Goal: Transaction & Acquisition: Purchase product/service

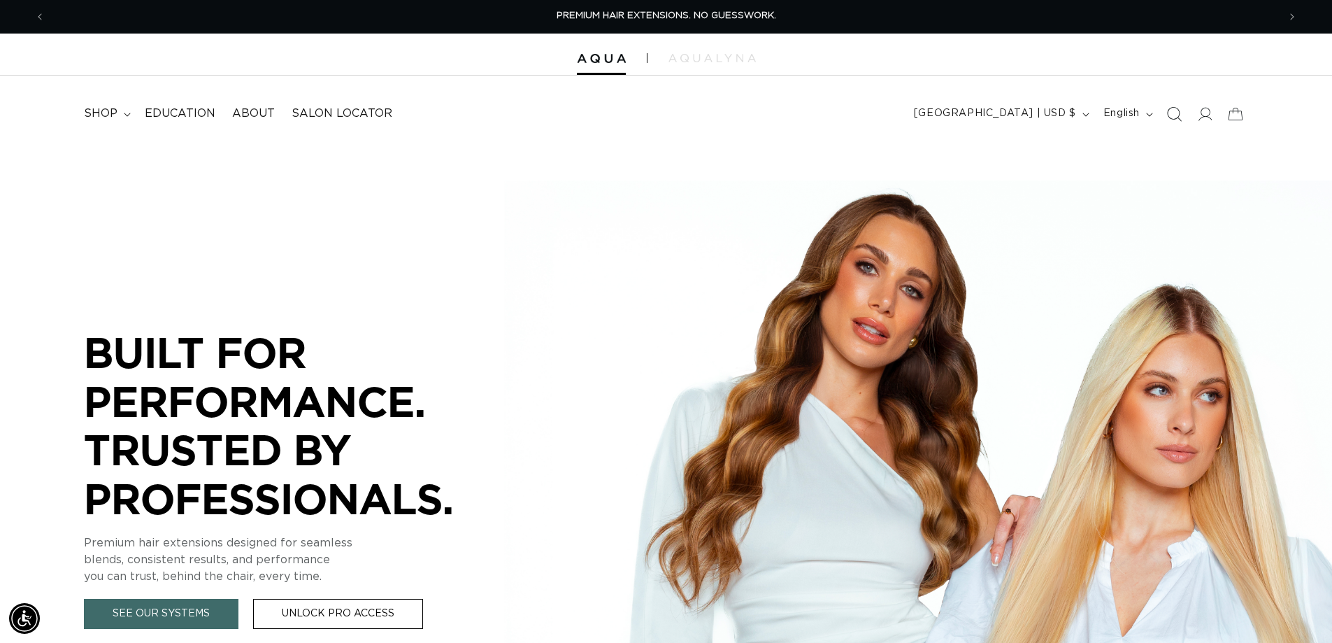
click at [1169, 117] on icon "Search" at bounding box center [1174, 113] width 15 height 15
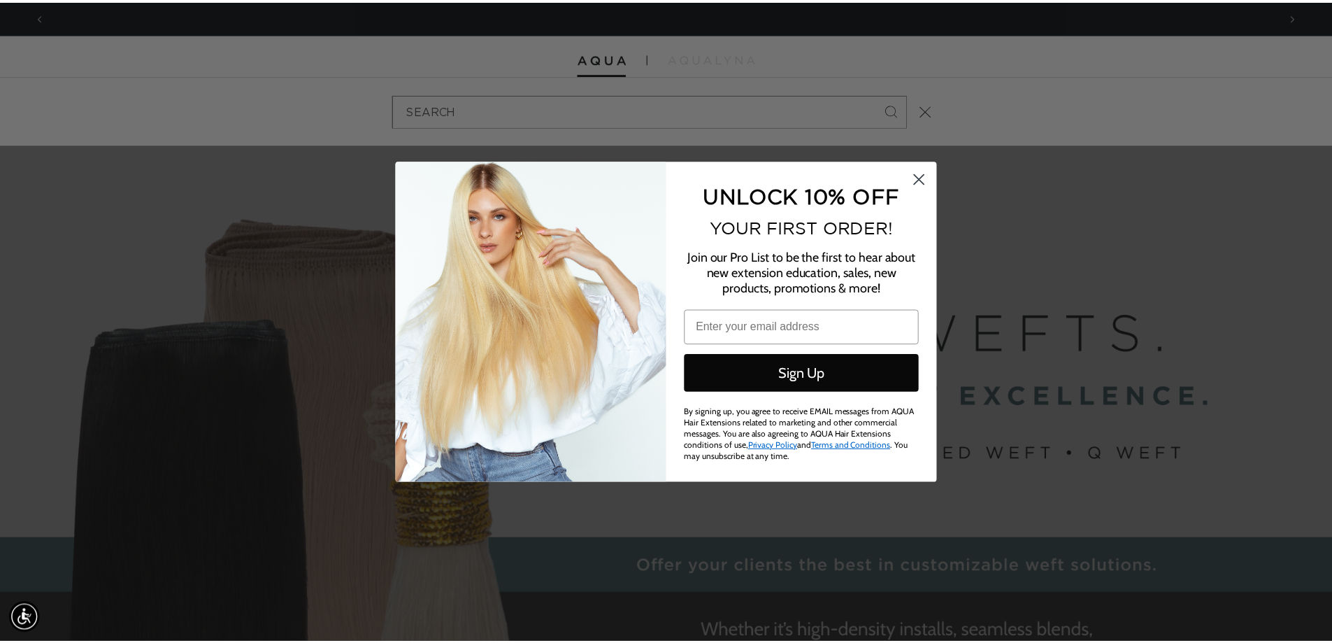
scroll to position [0, 2481]
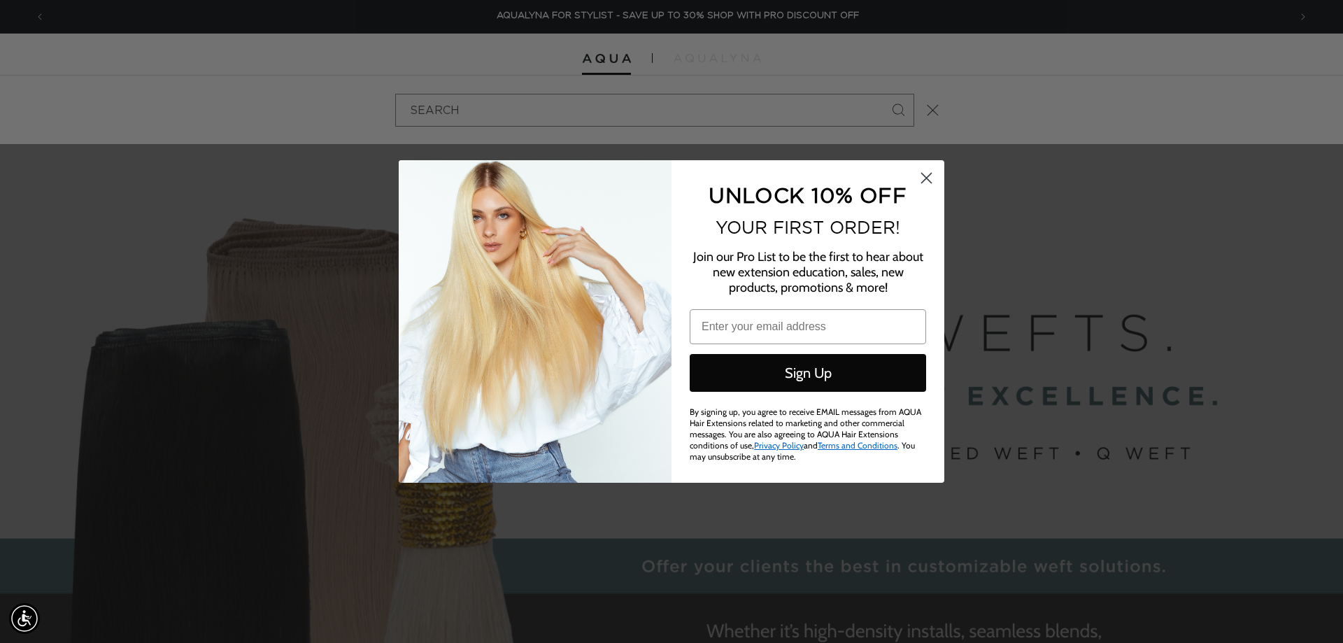
click at [932, 173] on circle "Close dialog" at bounding box center [926, 177] width 23 height 23
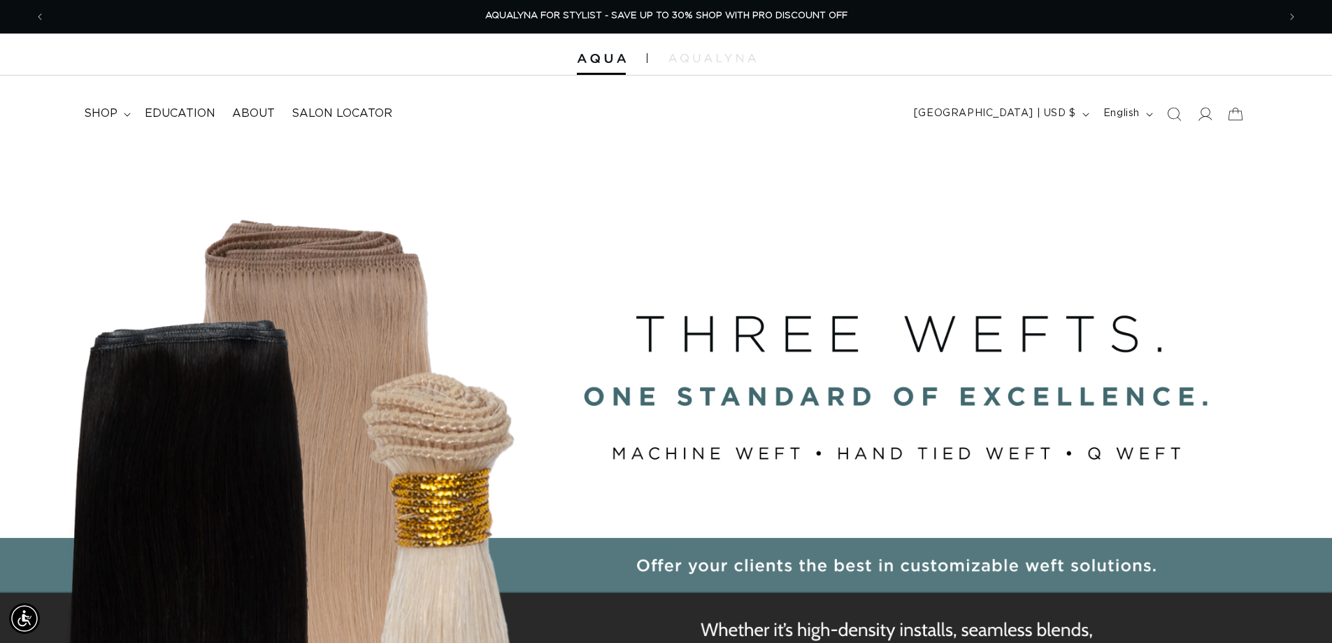
scroll to position [0, 2460]
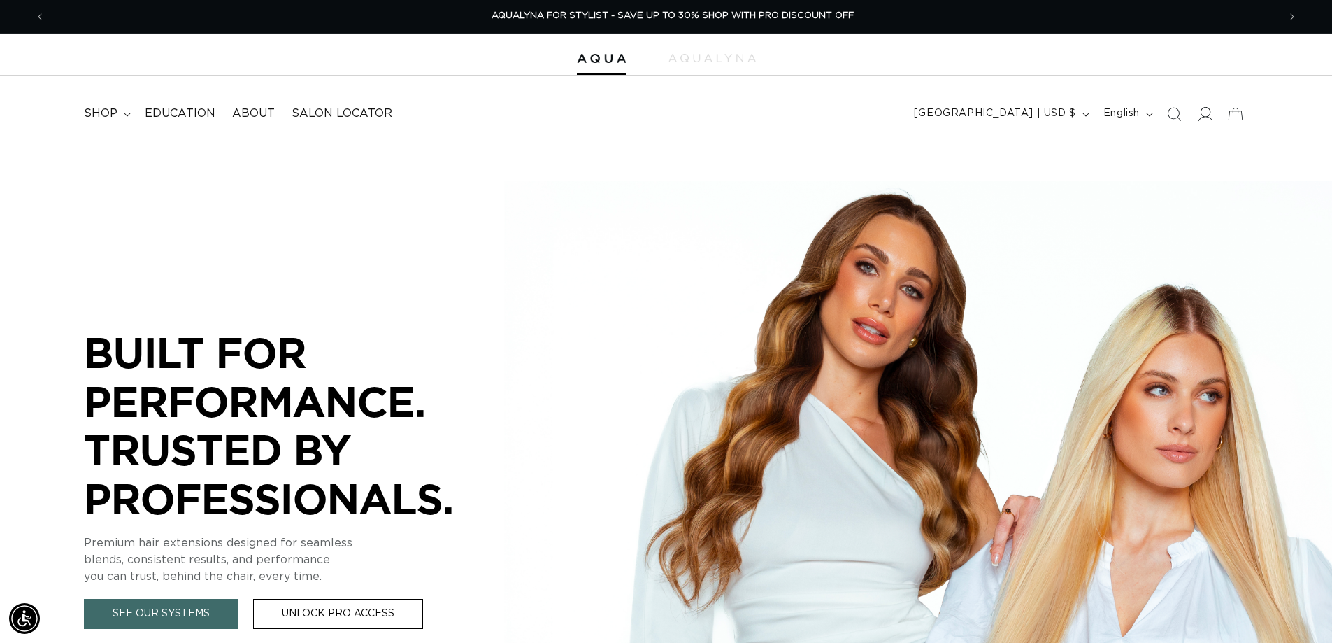
click at [1199, 117] on icon at bounding box center [1204, 113] width 15 height 15
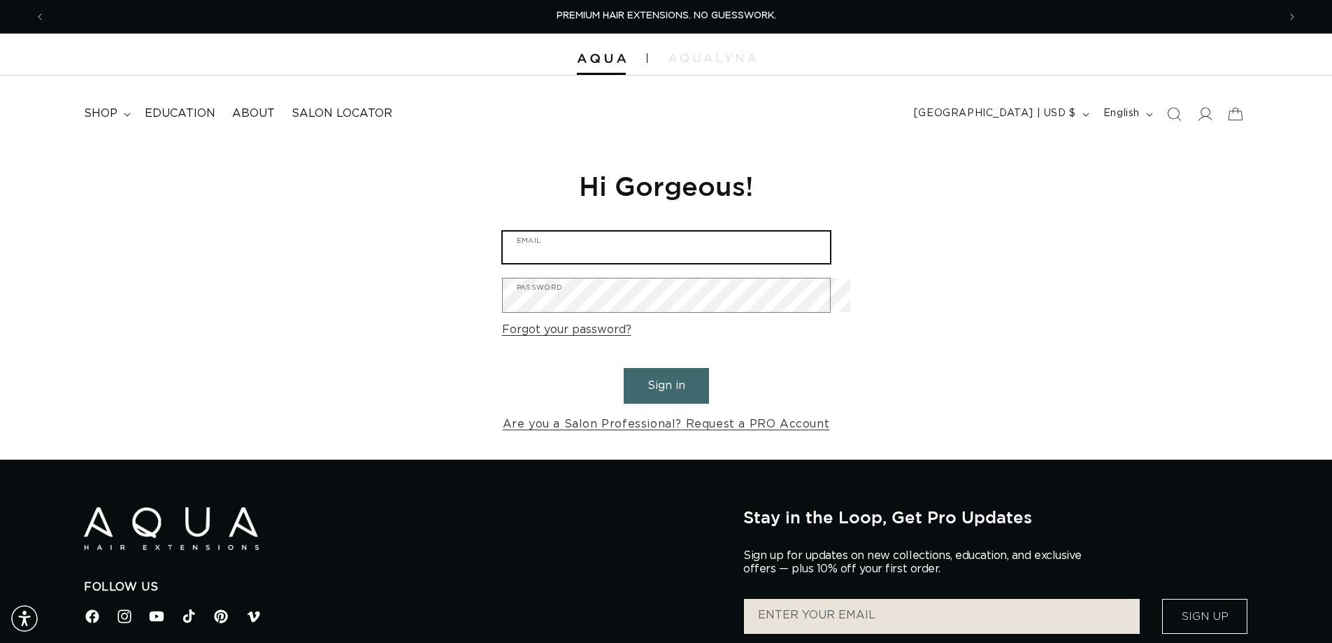
click at [518, 245] on input "Email" at bounding box center [666, 246] width 327 height 31
type input "tracy@inthevillage.com"
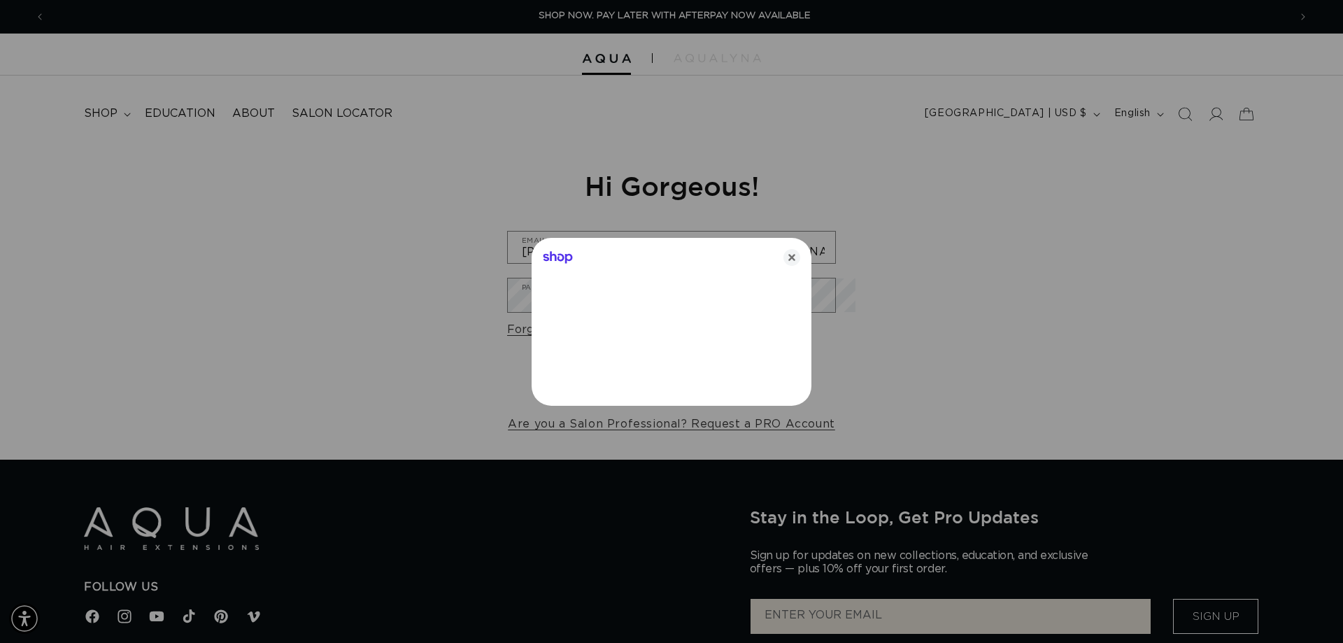
drag, startPoint x: 799, startPoint y: 243, endPoint x: 800, endPoint y: 253, distance: 9.9
click at [800, 245] on div "Shop" at bounding box center [672, 255] width 280 height 34
click at [799, 257] on icon "Close" at bounding box center [791, 257] width 17 height 17
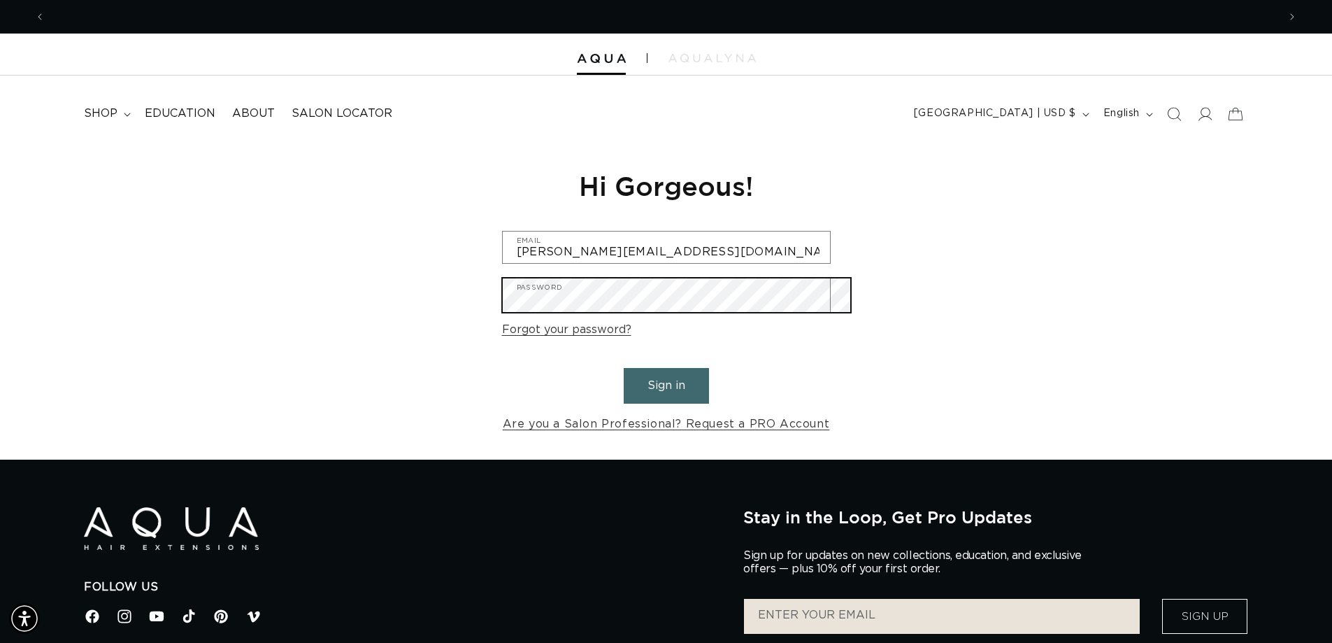
scroll to position [0, 2460]
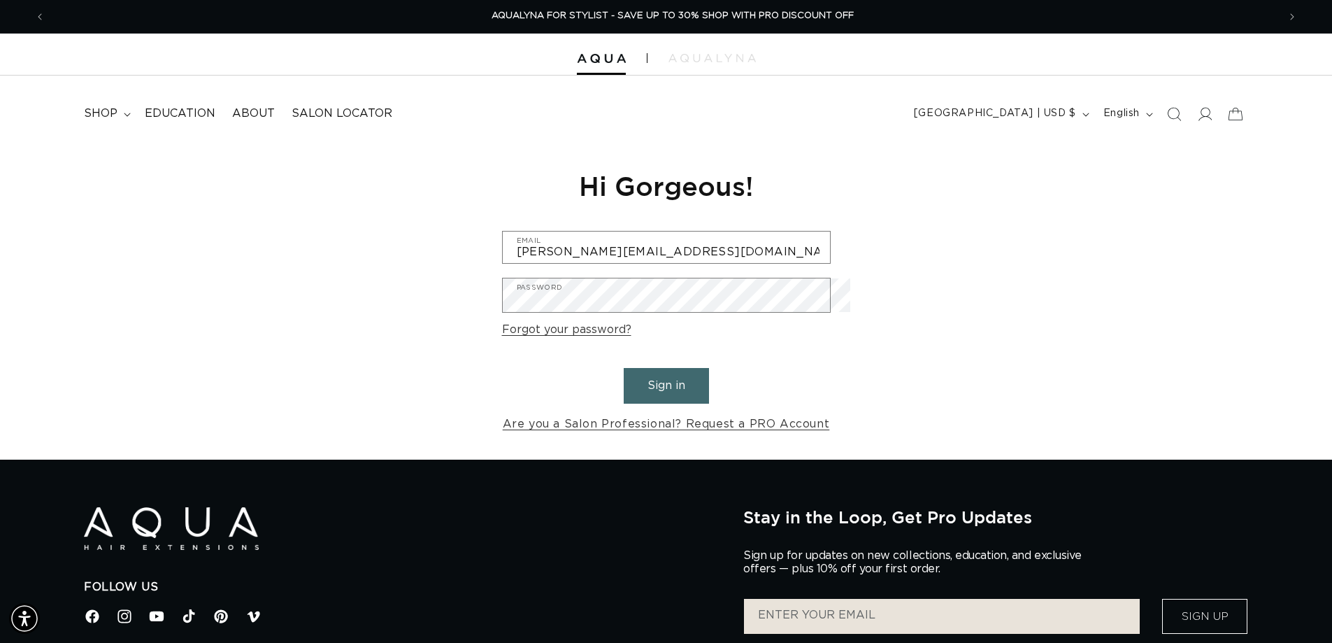
click at [669, 400] on button "Sign in" at bounding box center [666, 386] width 85 height 36
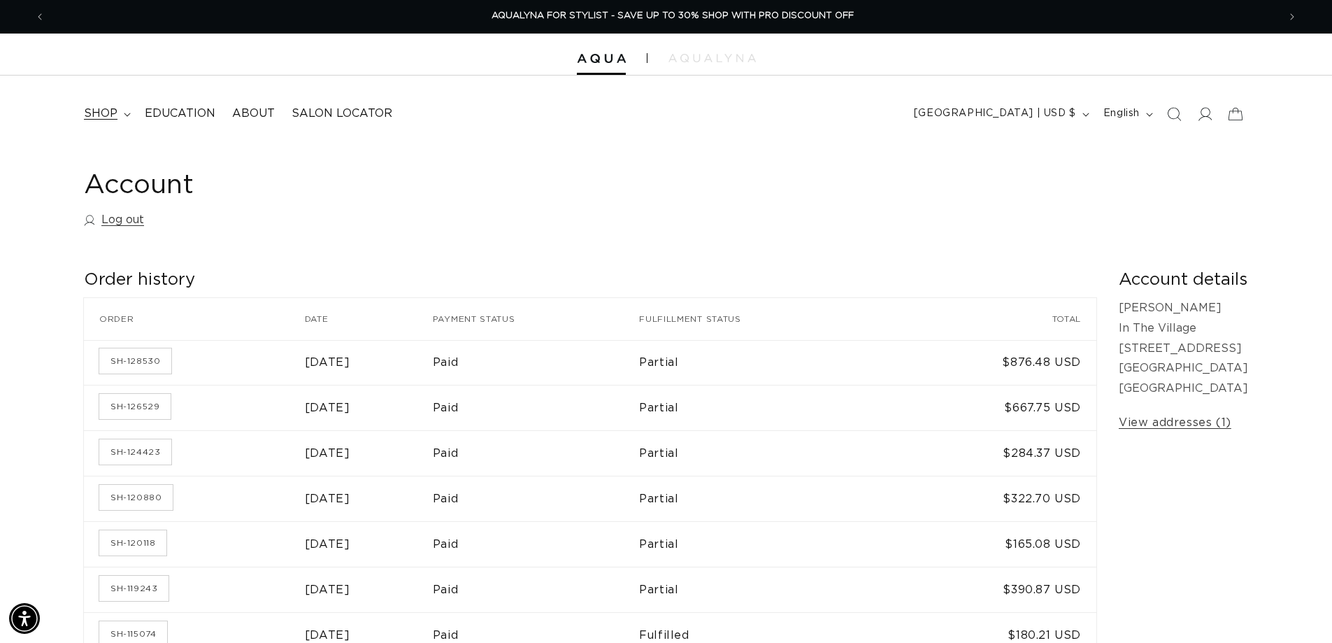
click at [127, 116] on summary "shop" at bounding box center [106, 113] width 61 height 31
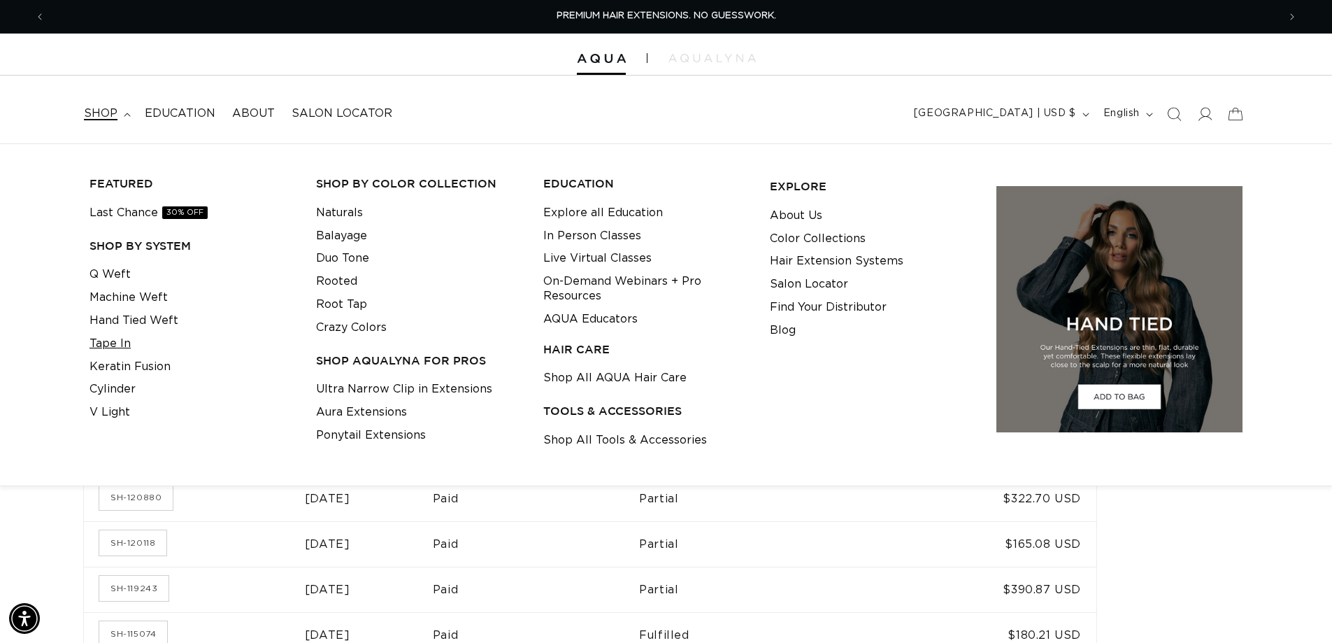
click at [110, 352] on link "Tape In" at bounding box center [110, 343] width 41 height 23
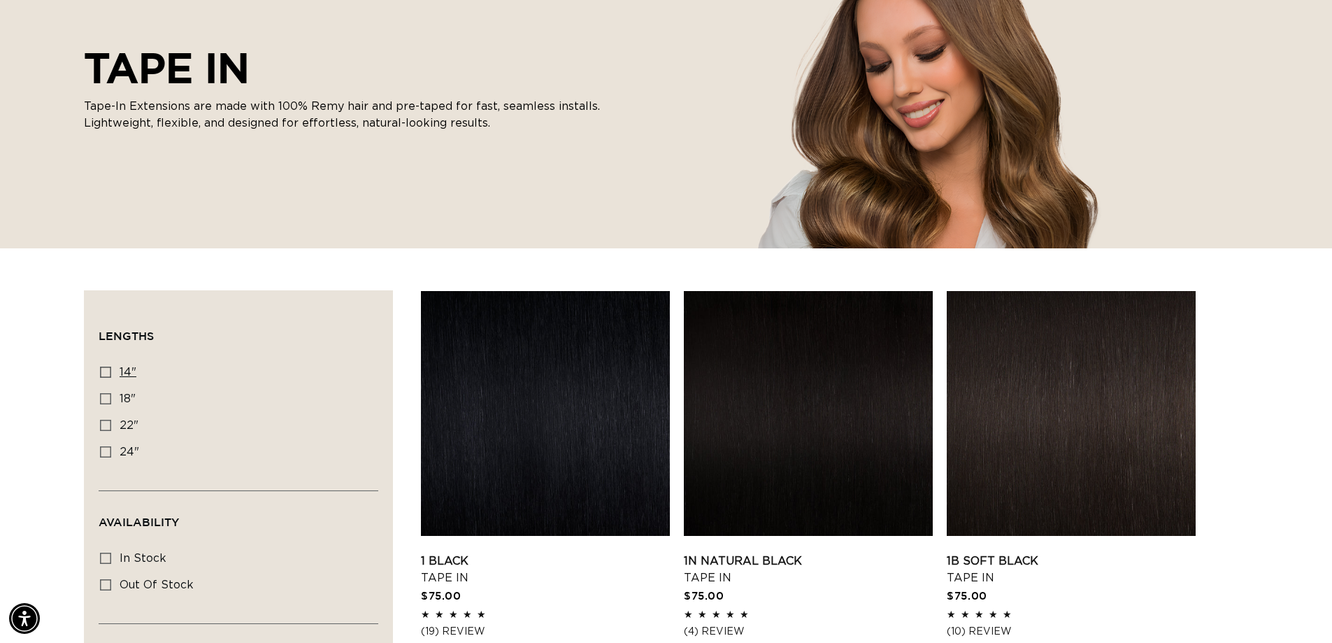
scroll to position [0, 1230]
click at [111, 378] on icon at bounding box center [105, 371] width 11 height 11
click at [111, 378] on input "14" 14" (35 products)" at bounding box center [105, 371] width 11 height 11
checkbox input "true"
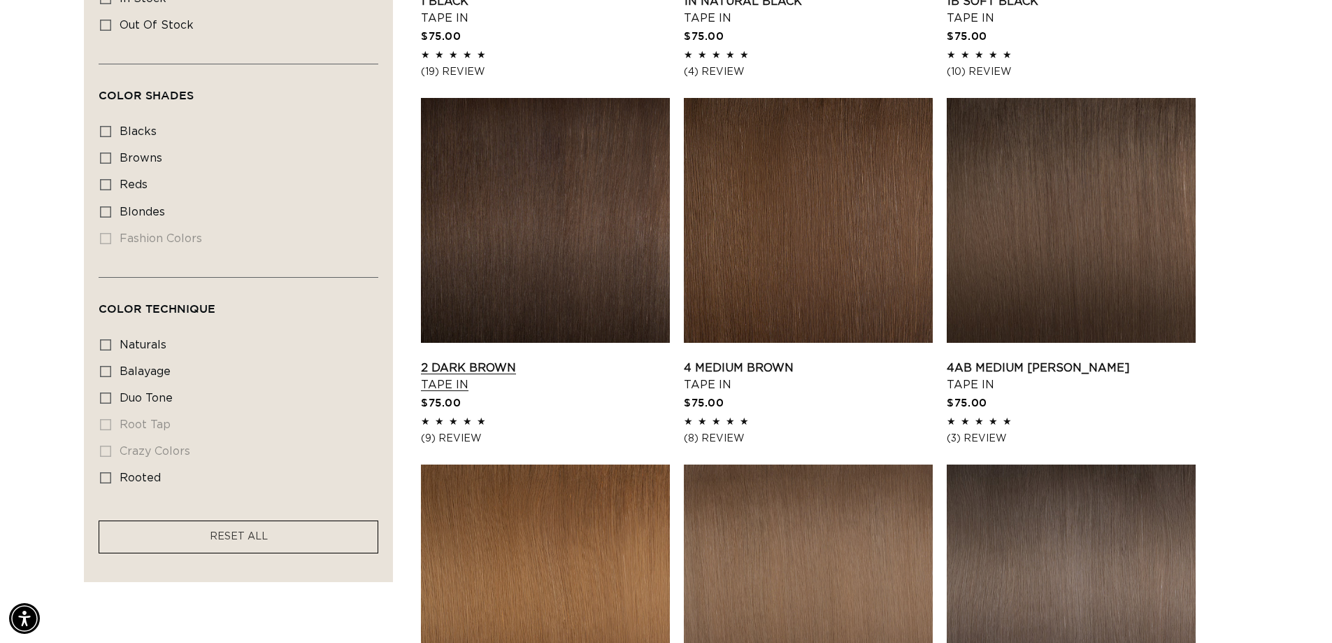
scroll to position [0, 1230]
click at [576, 359] on link "2 Dark Brown Tape In" at bounding box center [545, 376] width 249 height 34
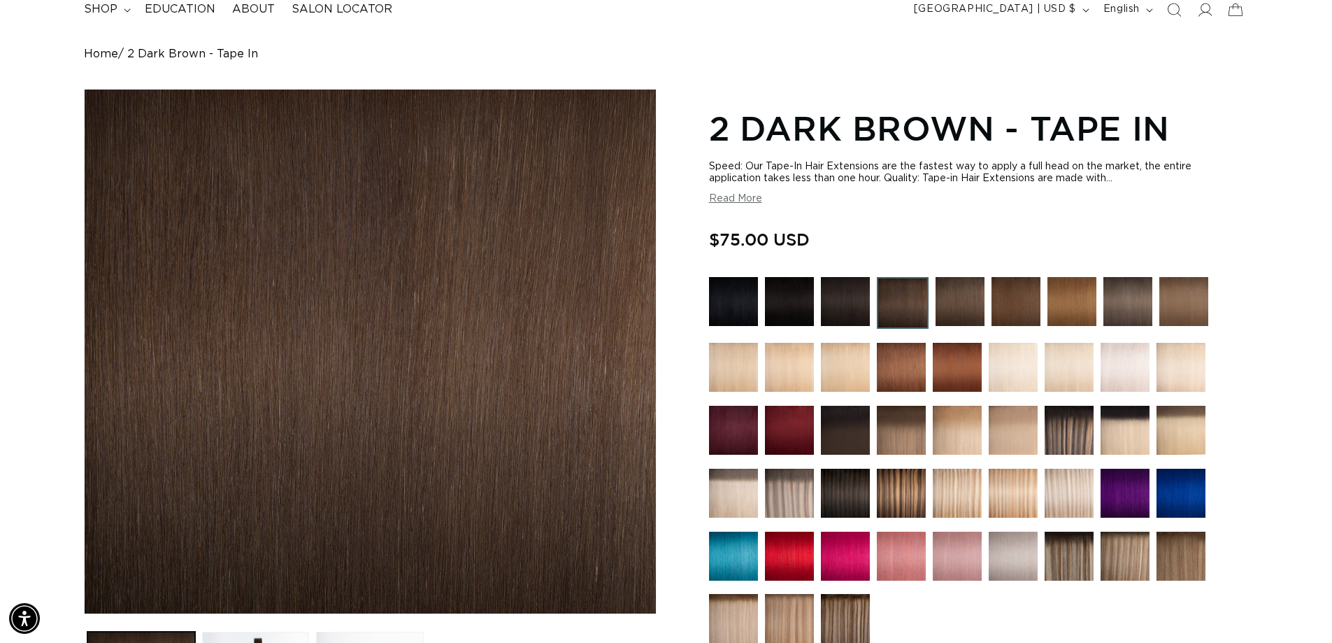
scroll to position [420, 0]
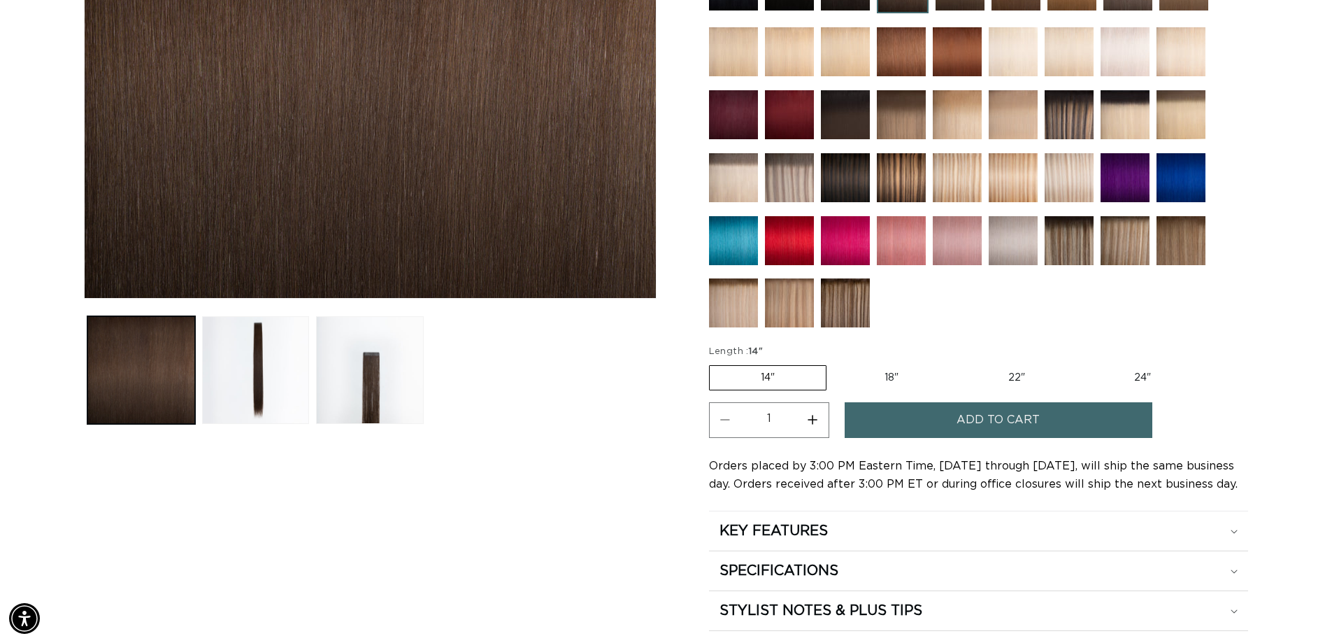
click at [971, 431] on button "Add to cart" at bounding box center [999, 420] width 308 height 36
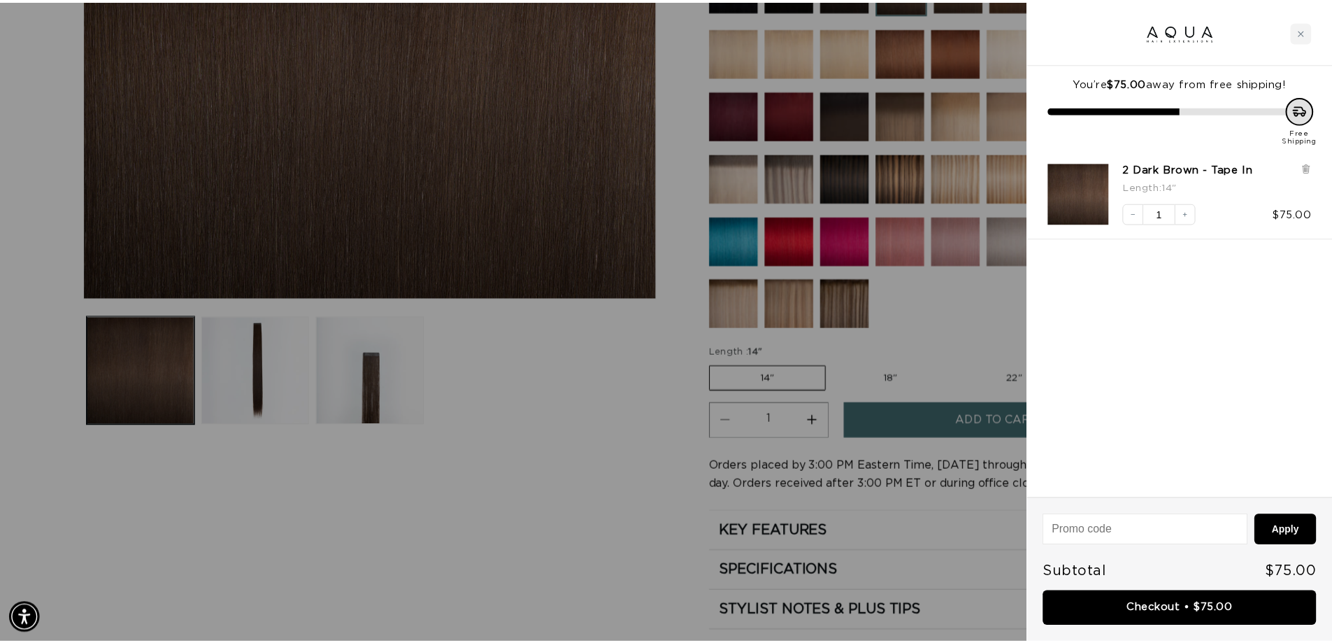
scroll to position [0, 2481]
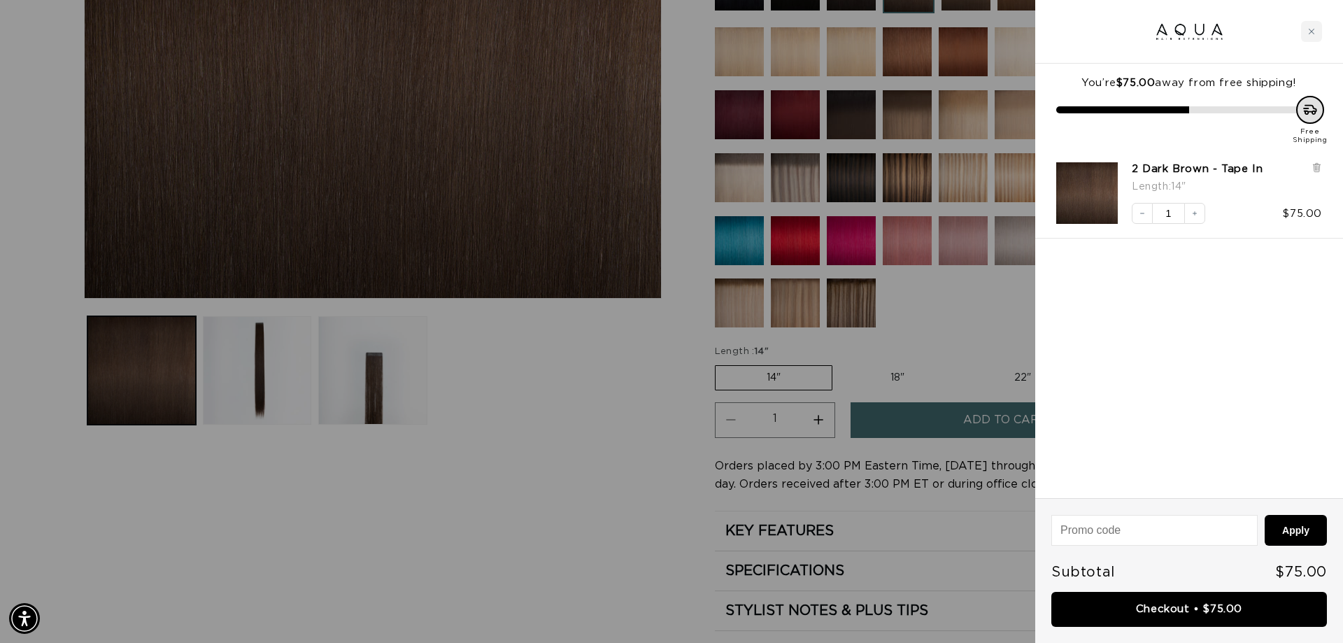
click at [494, 499] on div at bounding box center [671, 321] width 1343 height 643
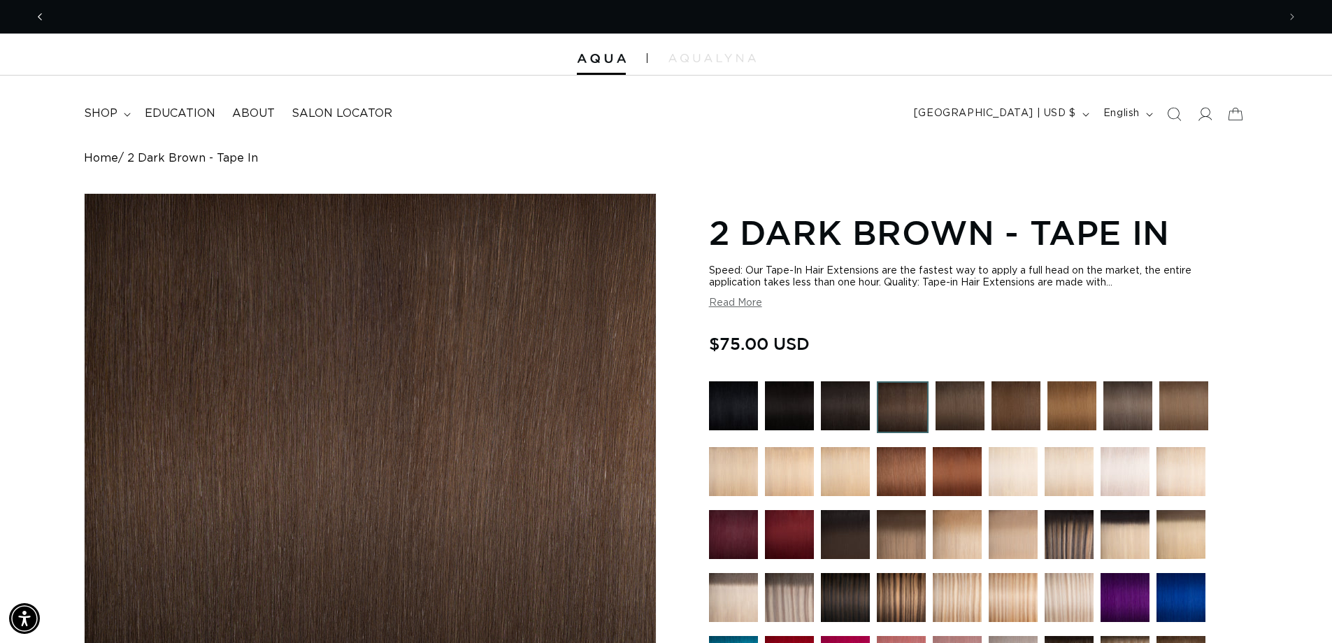
scroll to position [0, 0]
click at [44, 20] on span "Previous announcement" at bounding box center [40, 17] width 14 height 14
click at [38, 15] on icon "Previous announcement" at bounding box center [40, 16] width 5 height 15
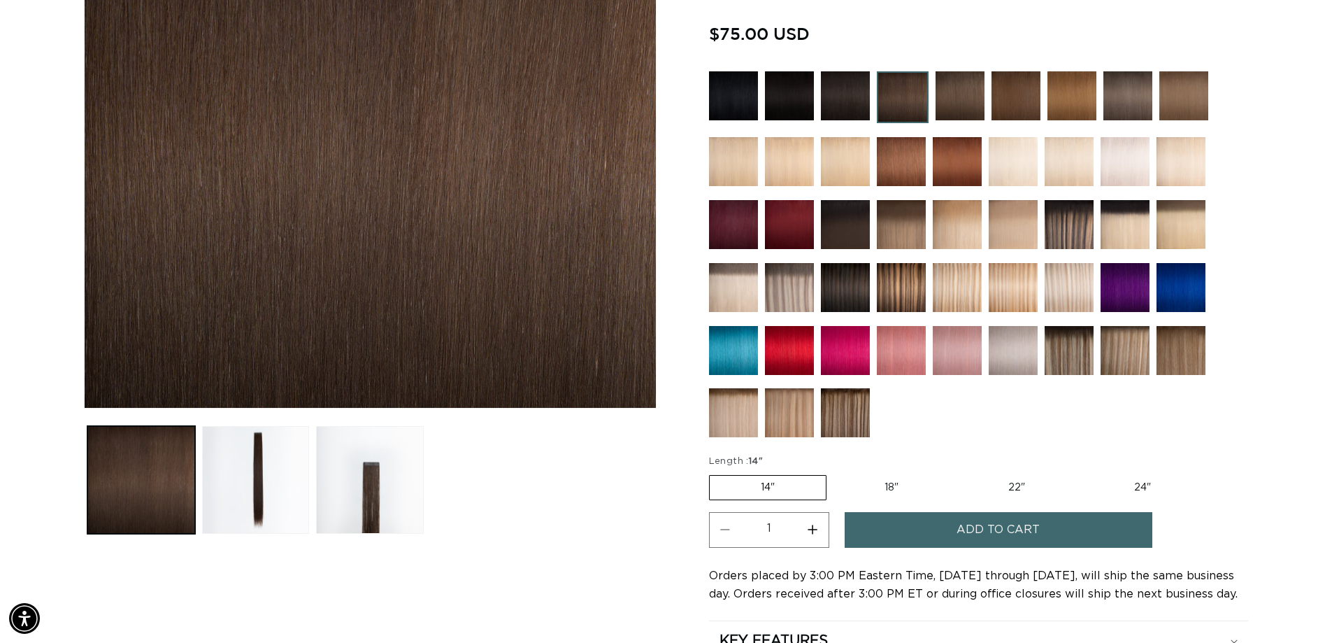
scroll to position [0, 0]
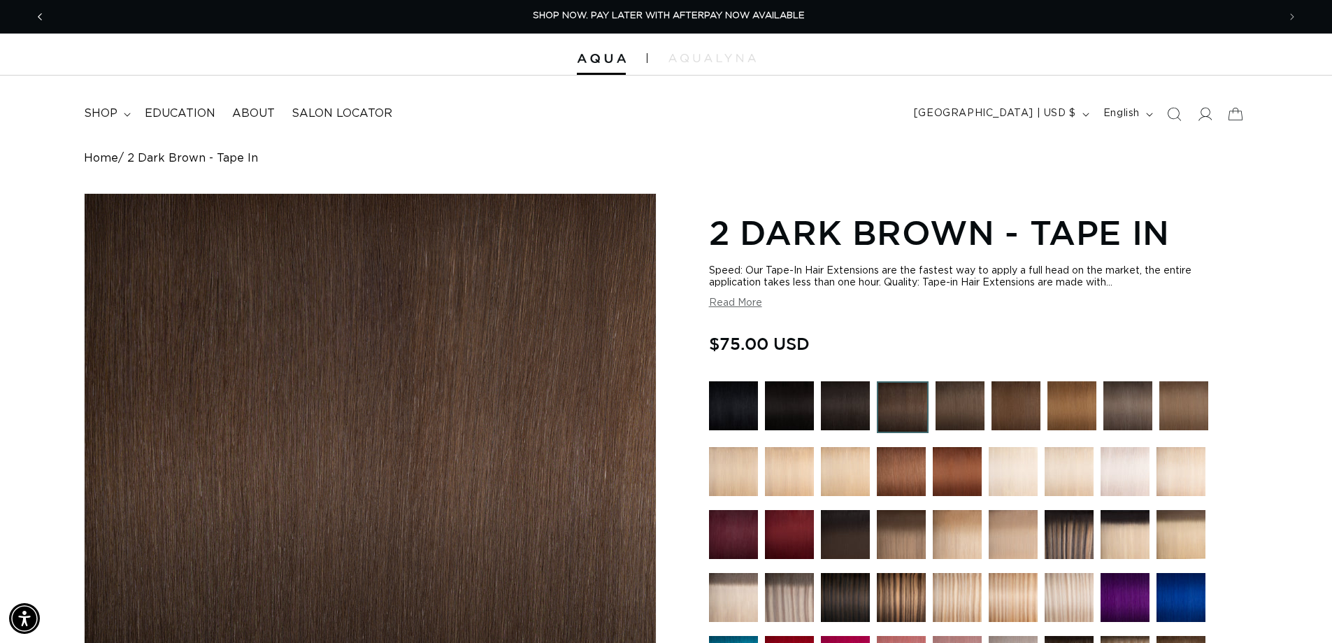
click at [44, 16] on span "Previous announcement" at bounding box center [40, 17] width 14 height 14
click at [41, 17] on icon "Previous announcement" at bounding box center [40, 16] width 5 height 15
click at [128, 117] on summary "shop" at bounding box center [106, 113] width 61 height 31
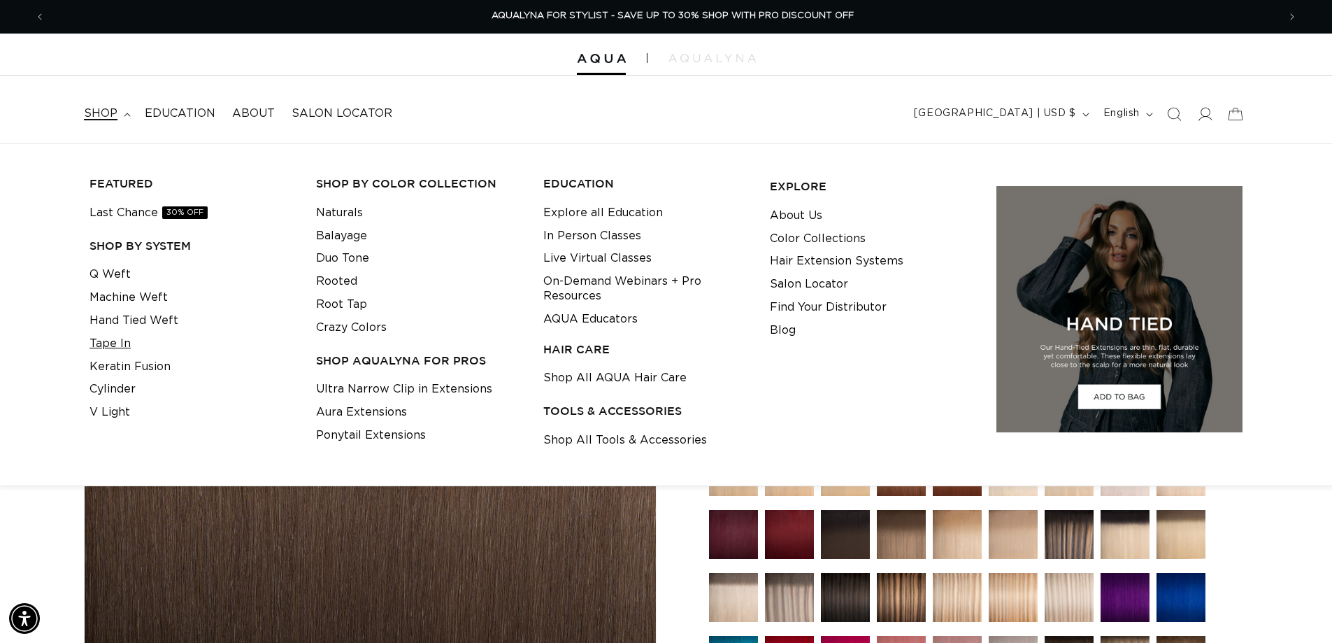
click at [111, 343] on link "Tape In" at bounding box center [110, 343] width 41 height 23
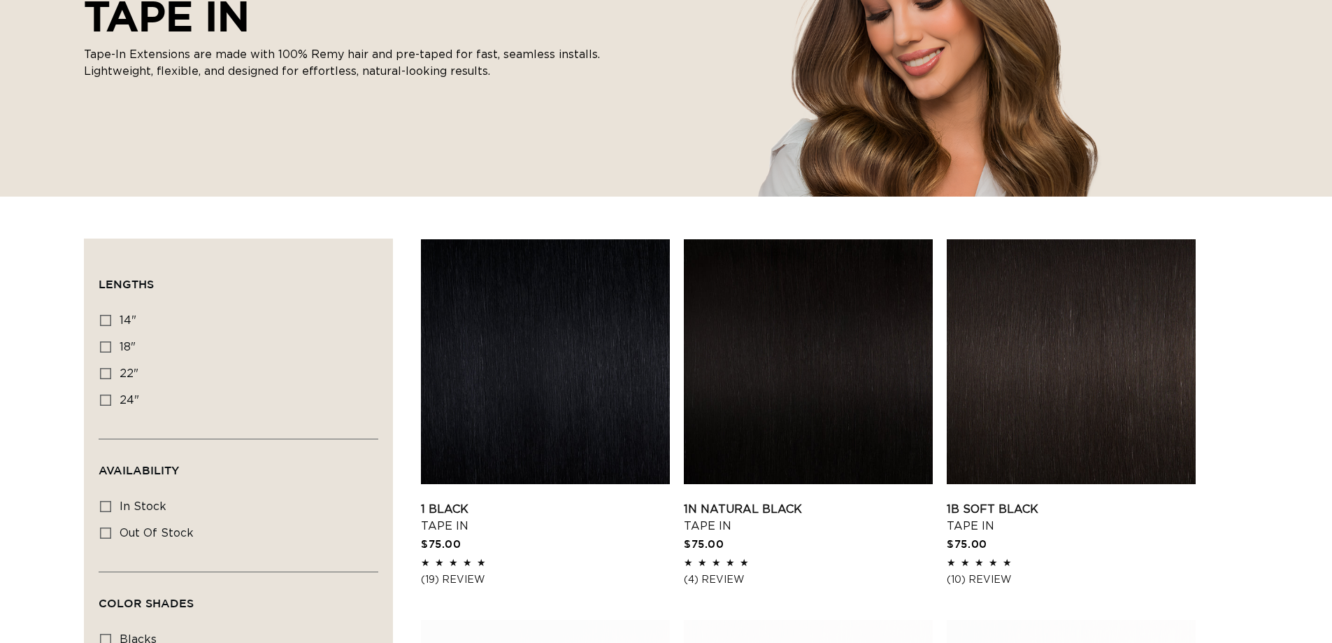
scroll to position [350, 0]
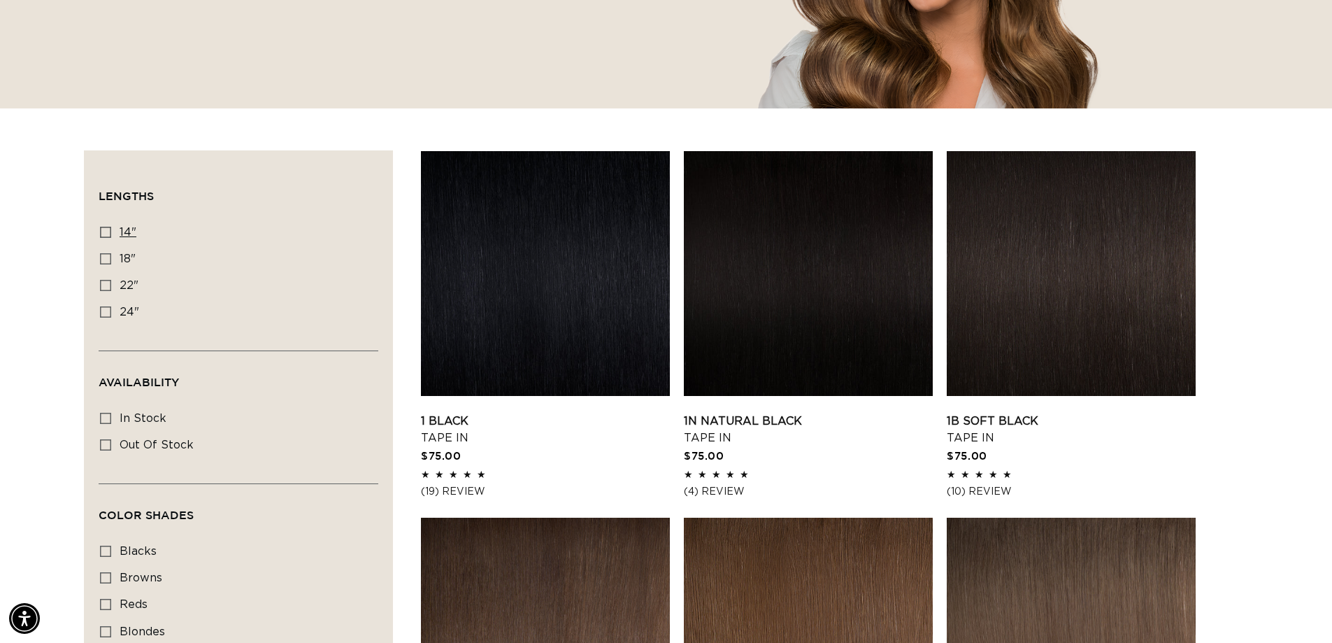
click at [109, 238] on icon at bounding box center [105, 232] width 11 height 11
click at [109, 238] on input "14" 14" (35 products)" at bounding box center [105, 232] width 11 height 11
checkbox input "true"
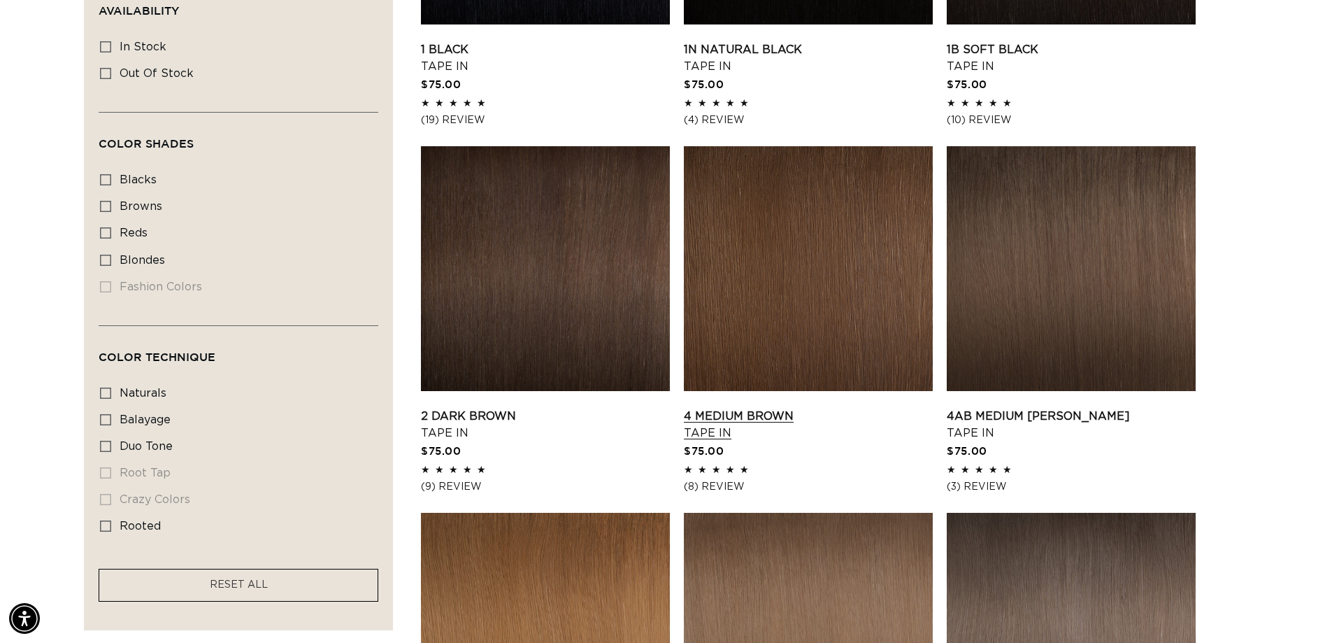
scroll to position [733, 0]
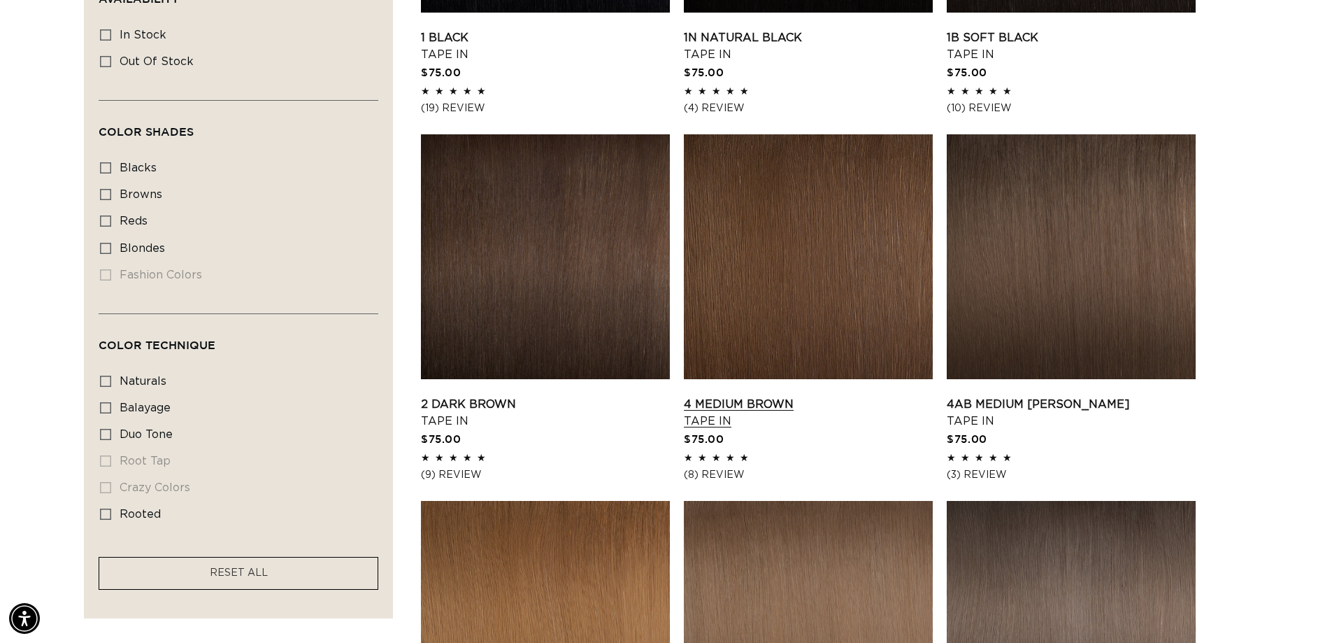
click at [863, 396] on link "4 Medium Brown Tape In" at bounding box center [808, 413] width 249 height 34
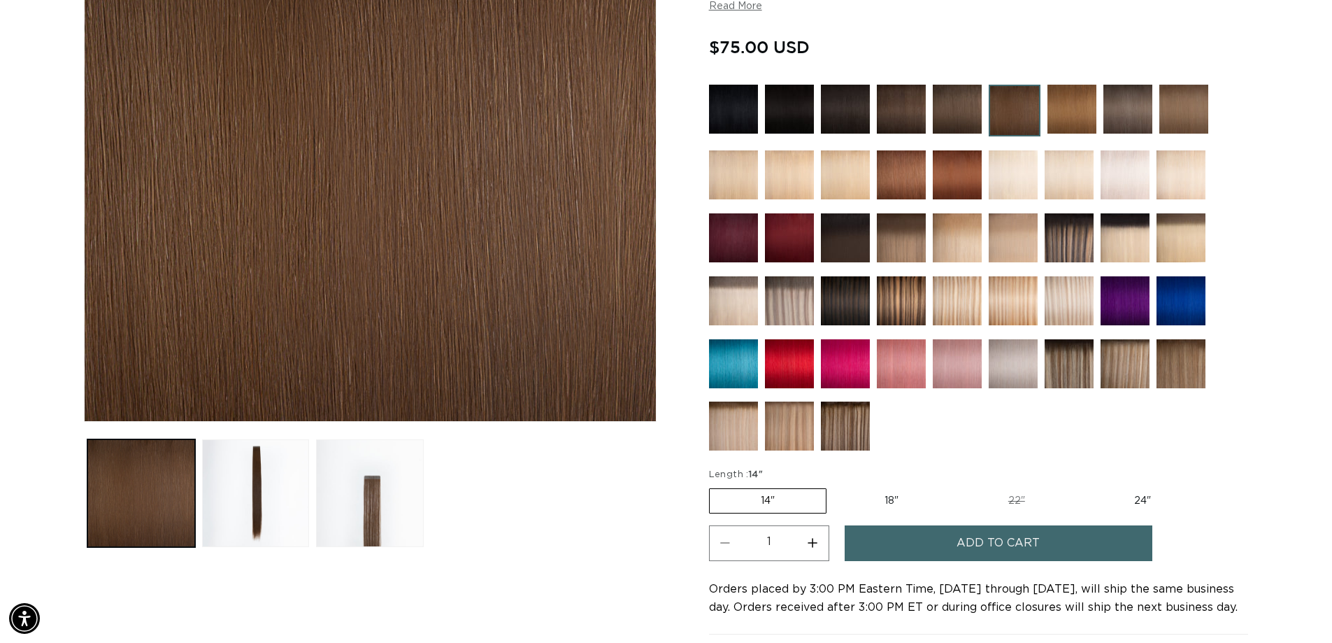
scroll to position [420, 0]
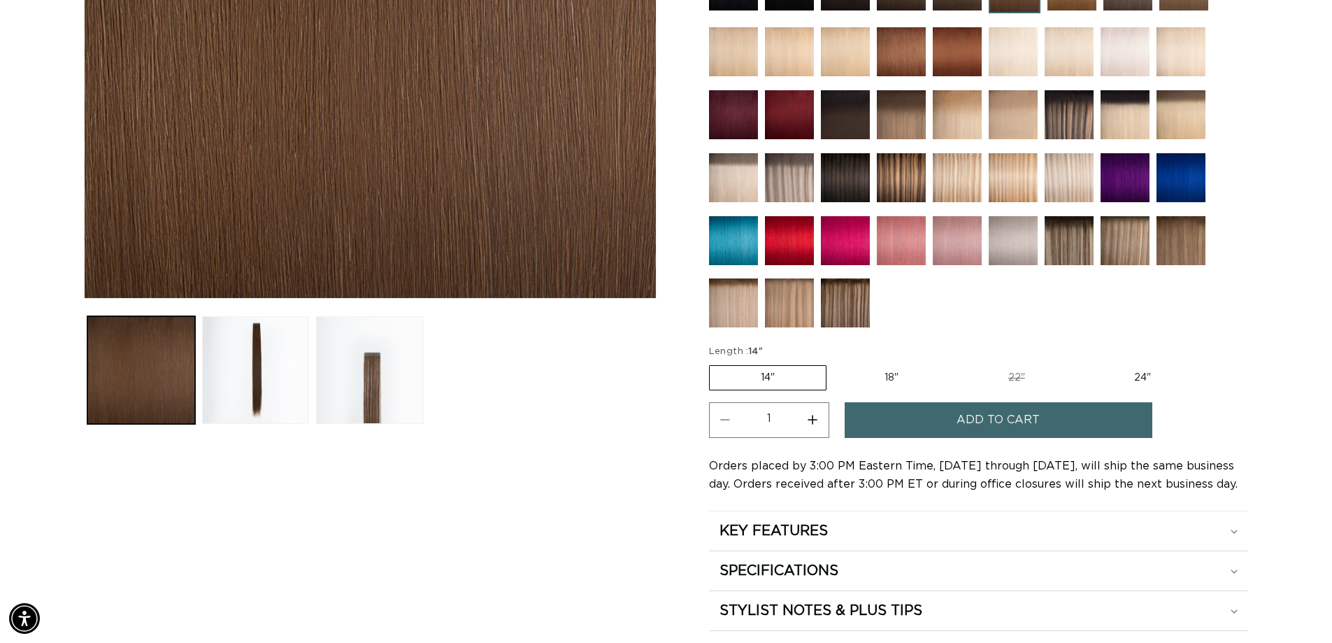
click at [1067, 438] on button "Add to cart" at bounding box center [999, 420] width 308 height 36
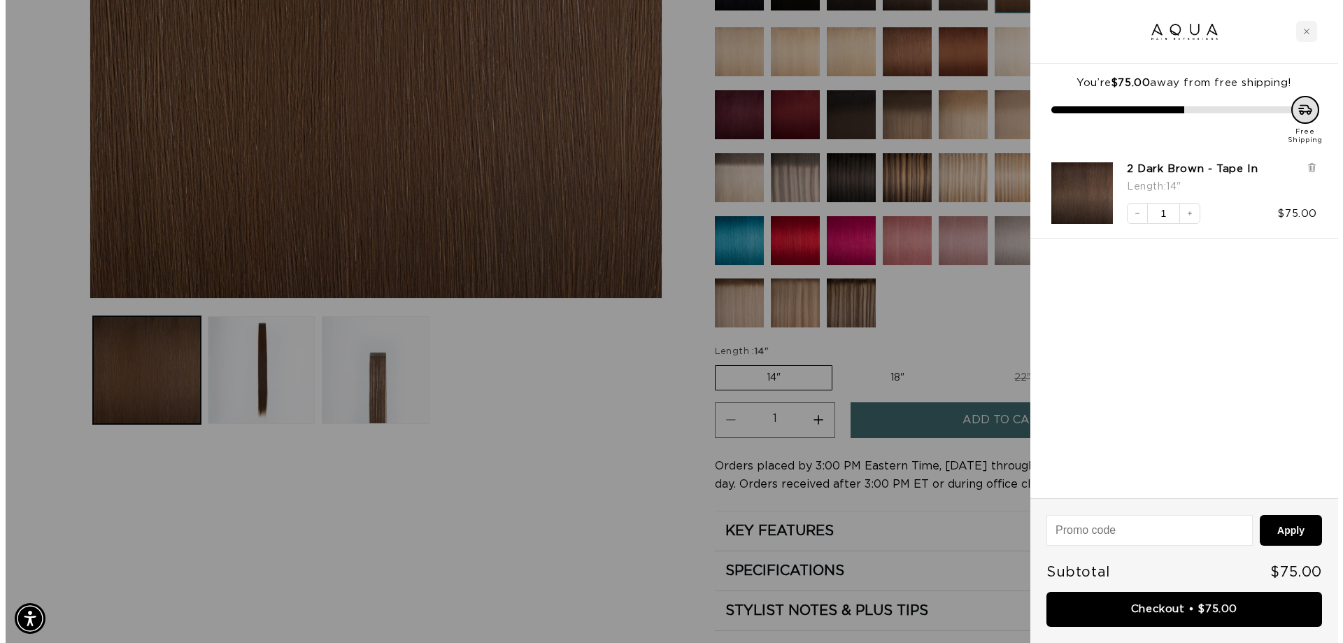
scroll to position [0, 1241]
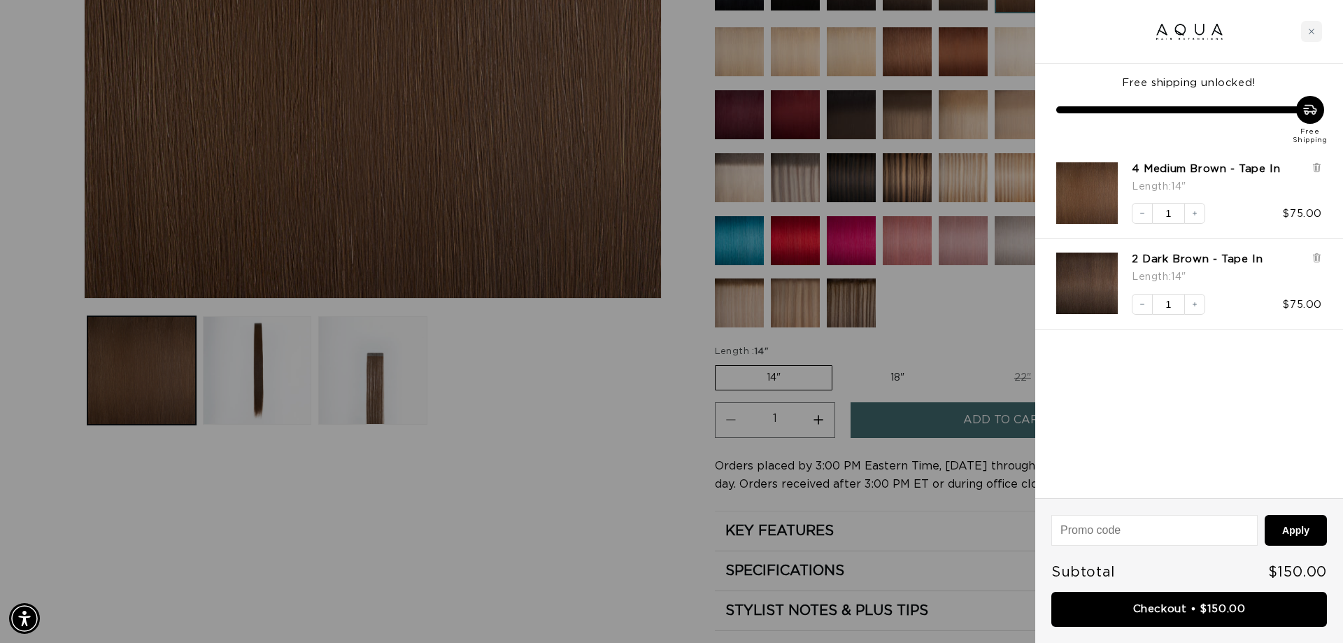
click at [353, 480] on div at bounding box center [671, 321] width 1343 height 643
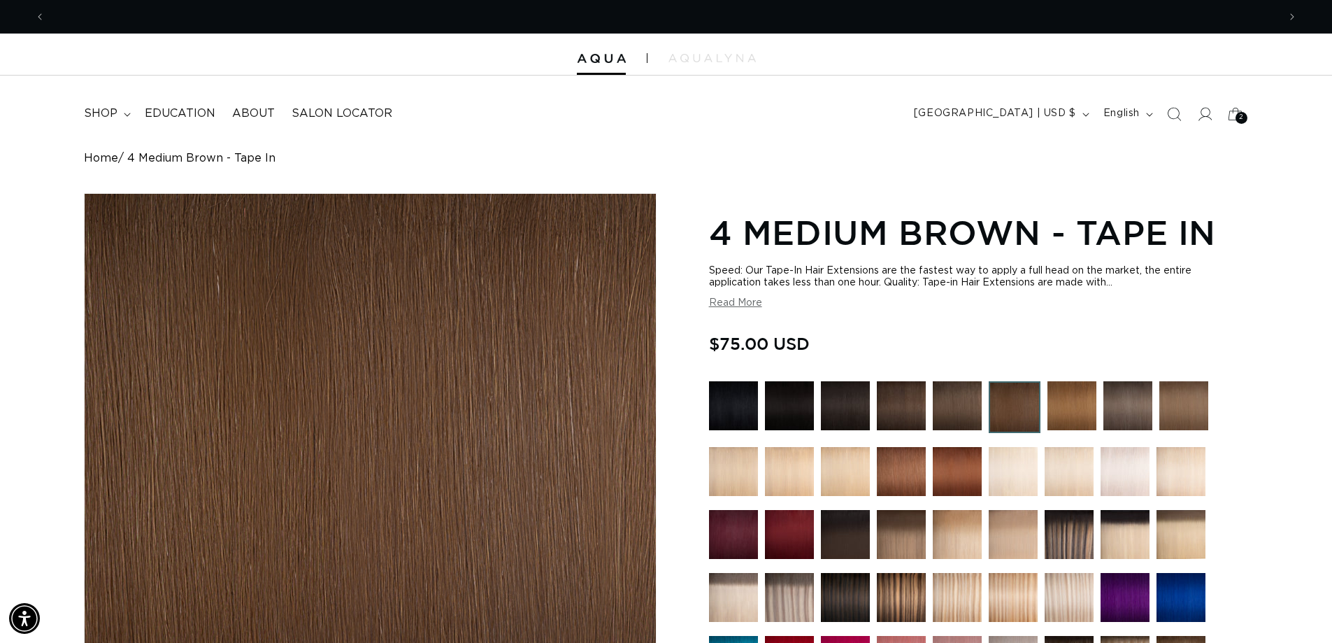
scroll to position [0, 1230]
click at [104, 113] on span "shop" at bounding box center [101, 113] width 34 height 15
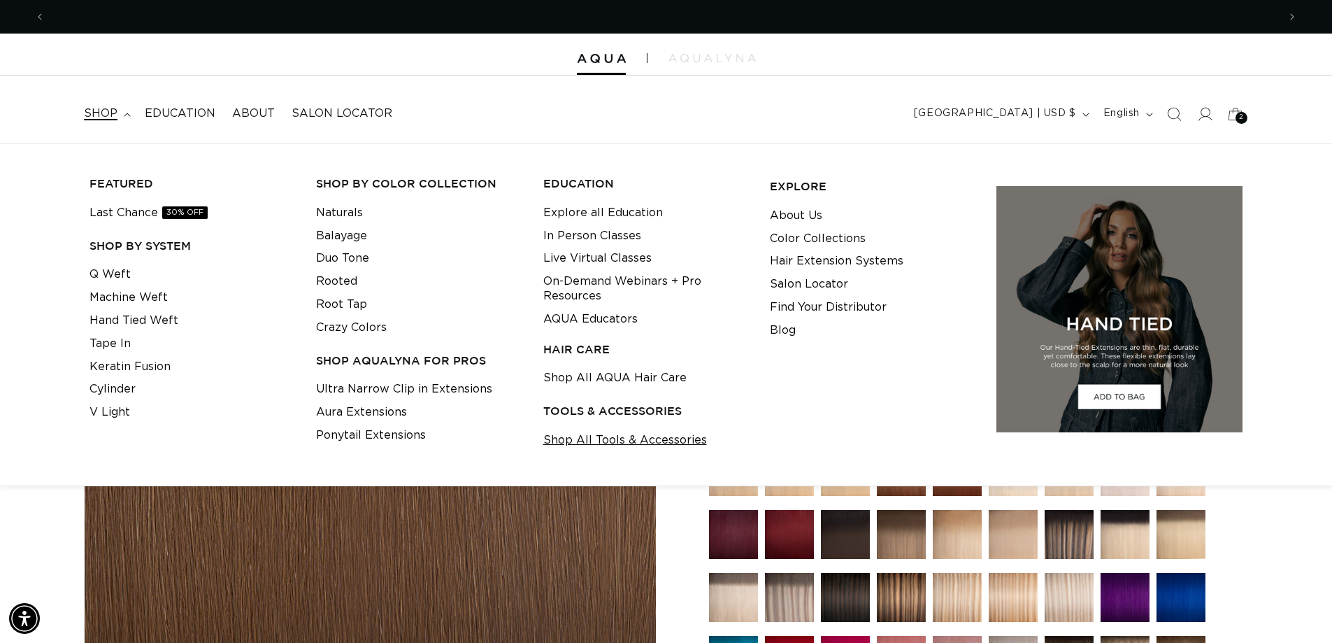
scroll to position [0, 0]
click at [590, 448] on link "Shop All Tools & Accessories" at bounding box center [625, 440] width 164 height 23
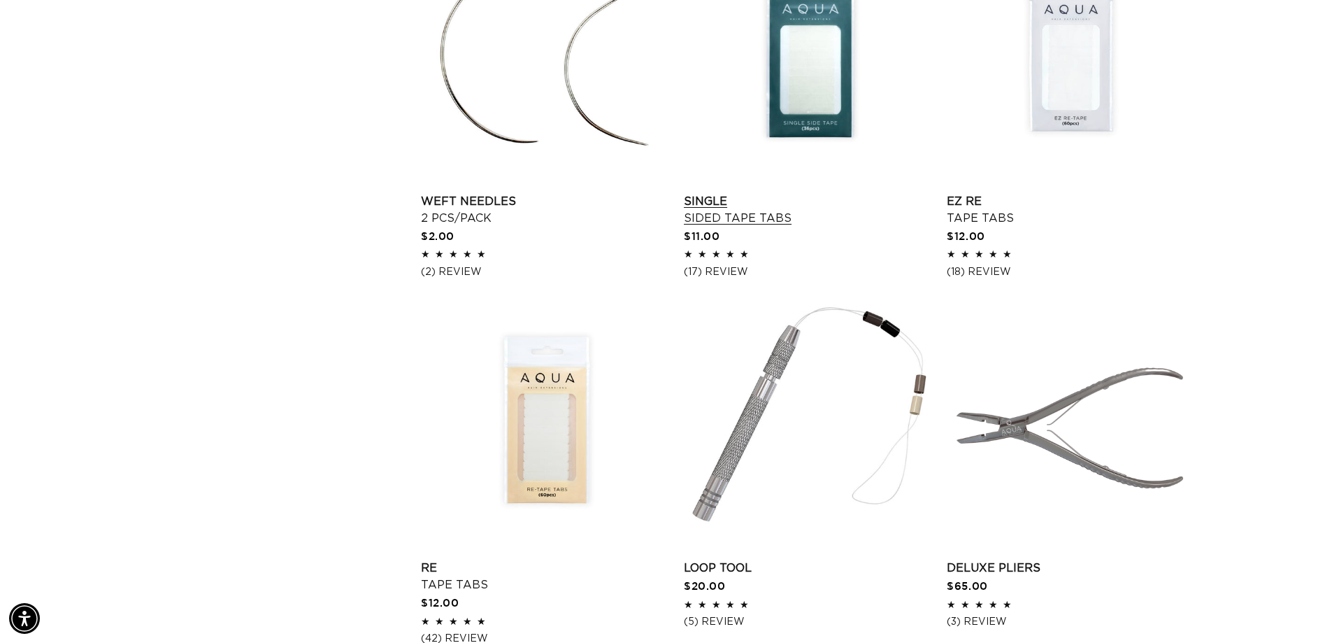
scroll to position [1678, 0]
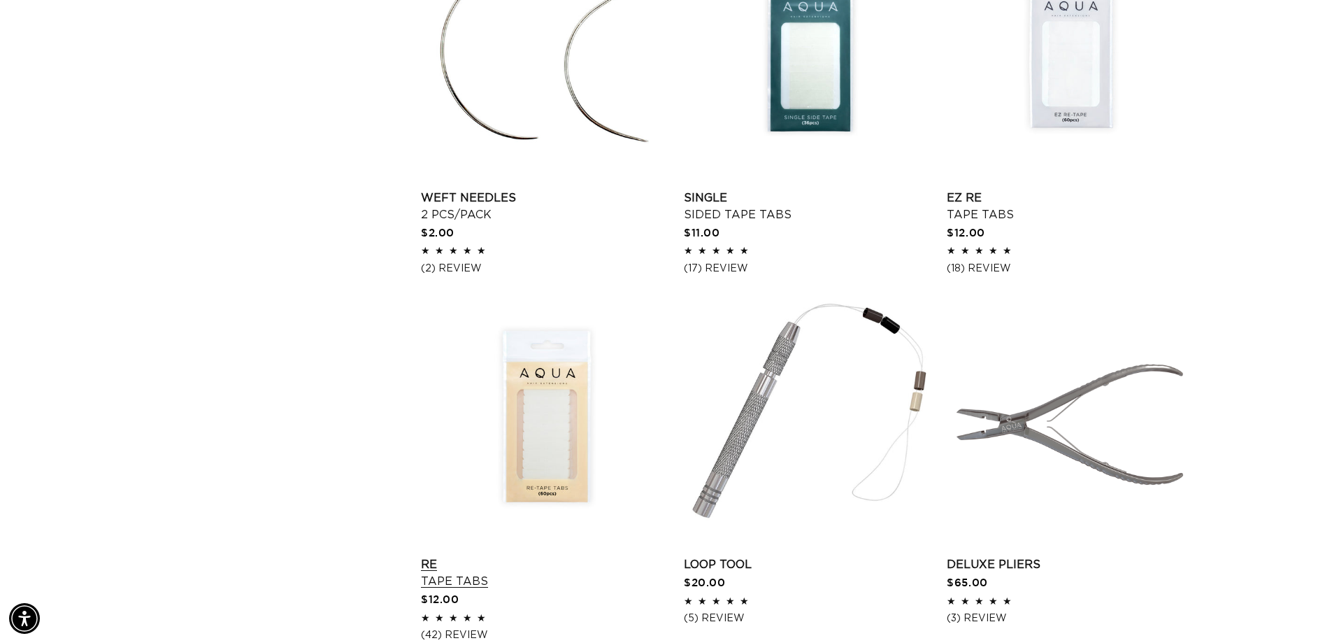
click at [566, 556] on link "Re Tape Tabs" at bounding box center [545, 573] width 249 height 34
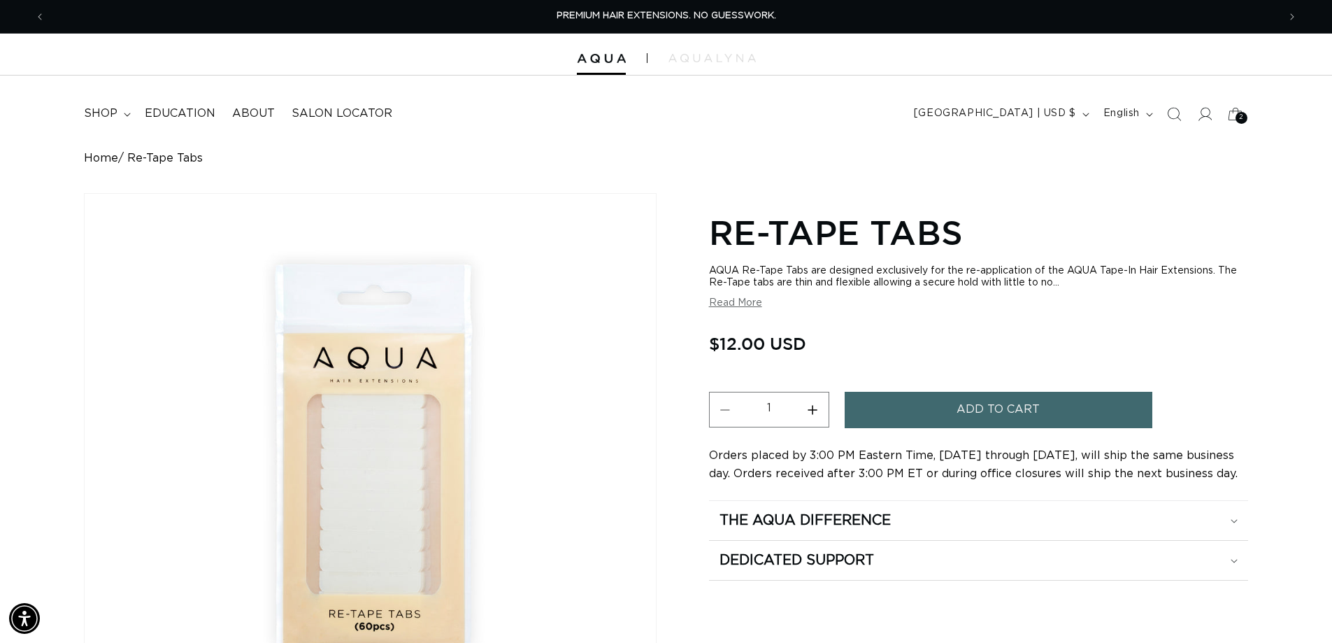
click at [816, 420] on button "Increase quantity for Re-Tape Tabs" at bounding box center [812, 410] width 31 height 36
type input "2"
click at [1028, 409] on span "Add to cart" at bounding box center [998, 410] width 83 height 36
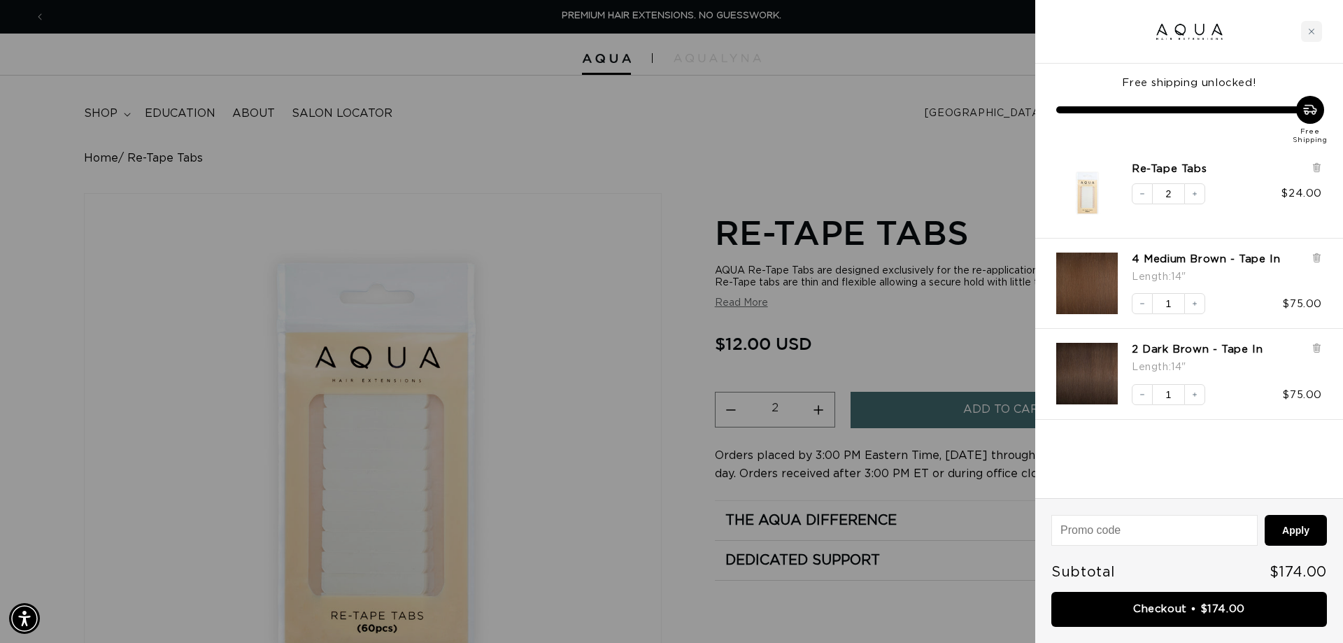
click at [649, 257] on div at bounding box center [671, 321] width 1343 height 643
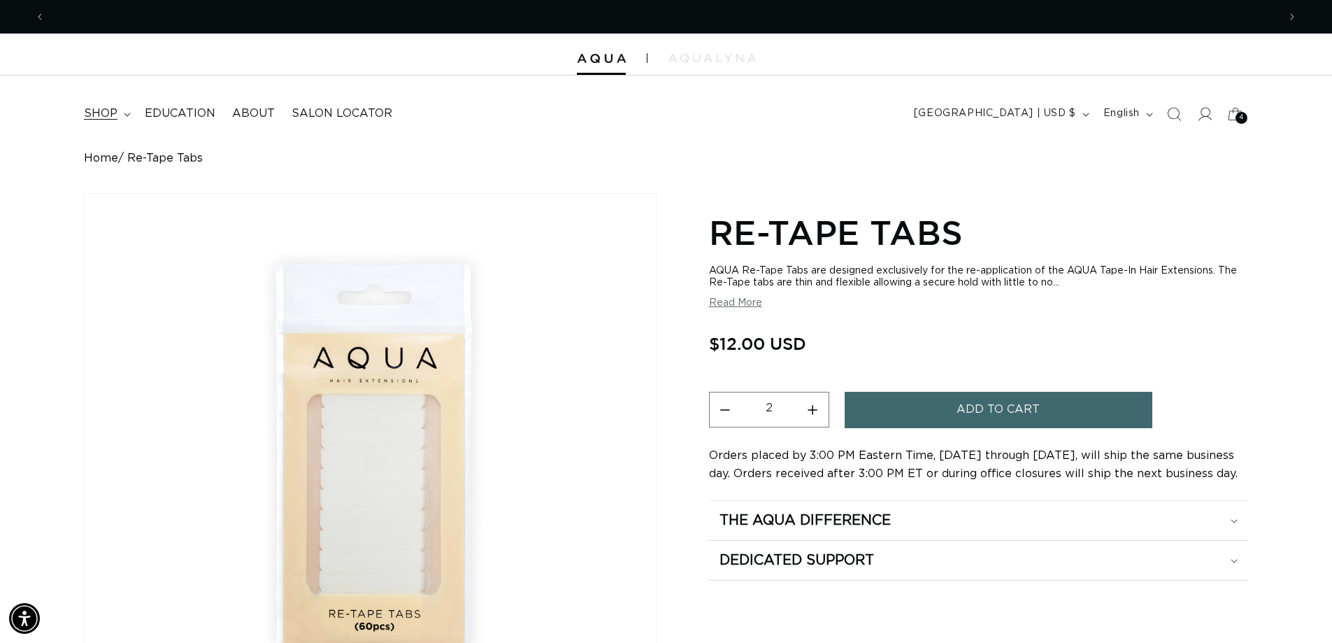
scroll to position [0, 1230]
click at [102, 115] on span "shop" at bounding box center [101, 113] width 34 height 15
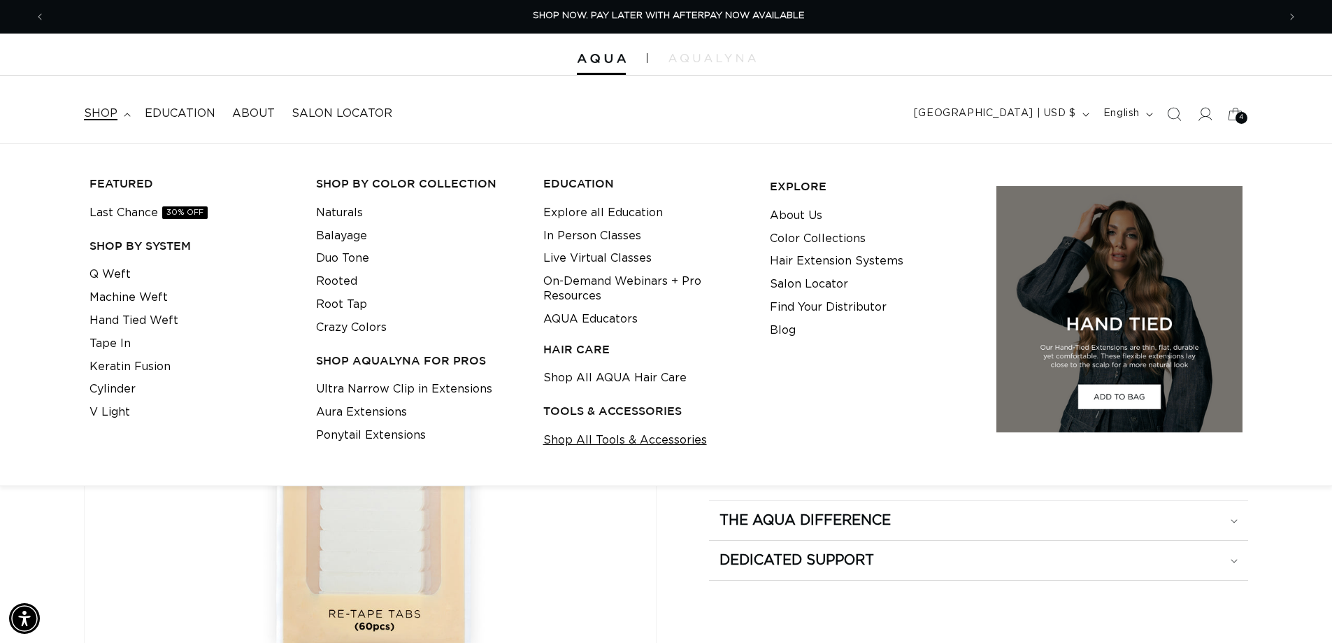
click at [571, 452] on link "Shop All Tools & Accessories" at bounding box center [625, 440] width 164 height 23
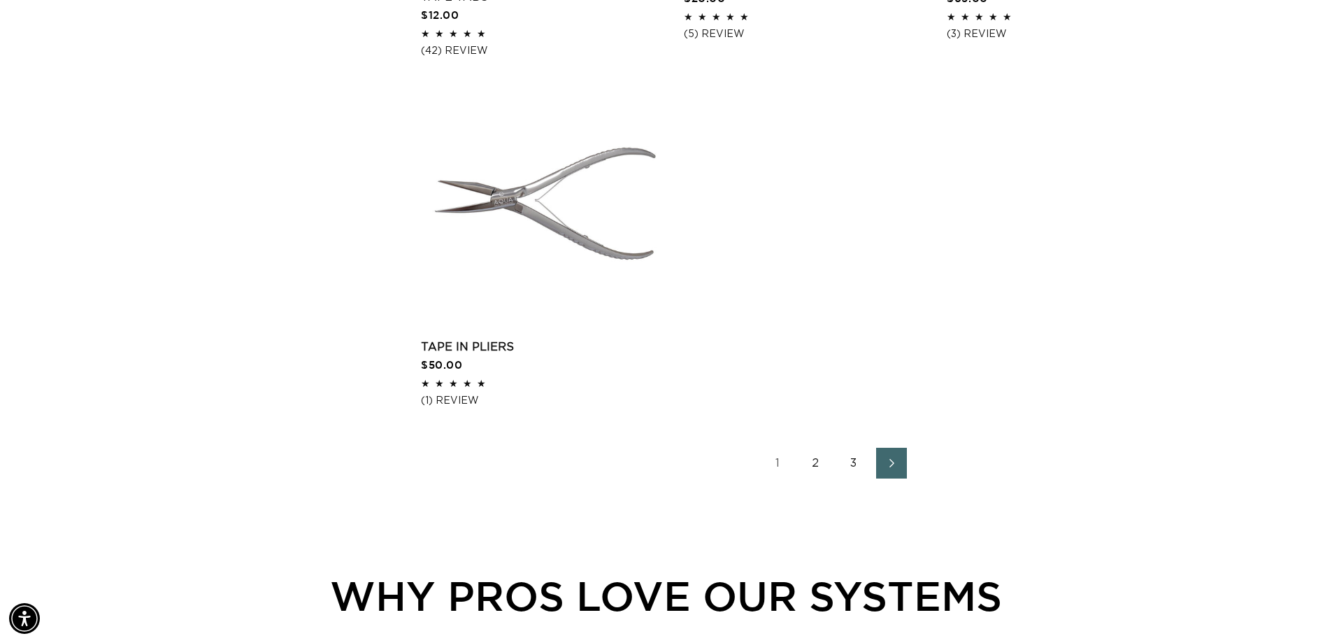
scroll to position [2448, 0]
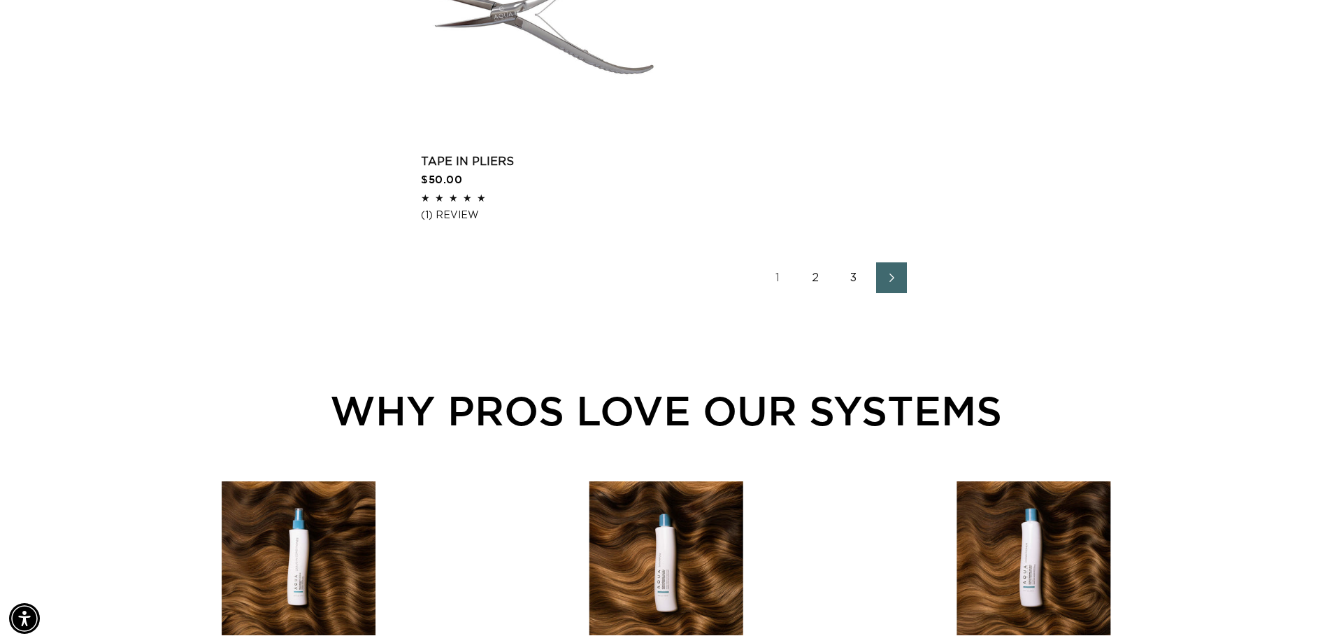
click at [824, 293] on link "2" at bounding box center [816, 277] width 31 height 31
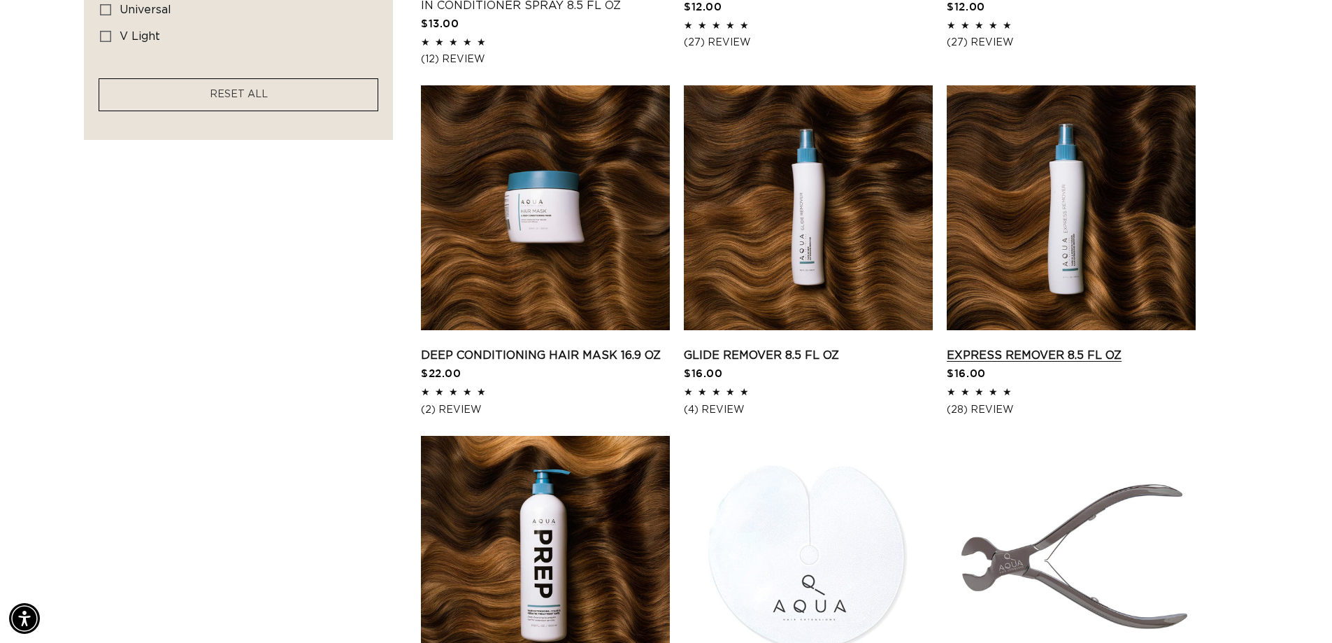
scroll to position [1189, 0]
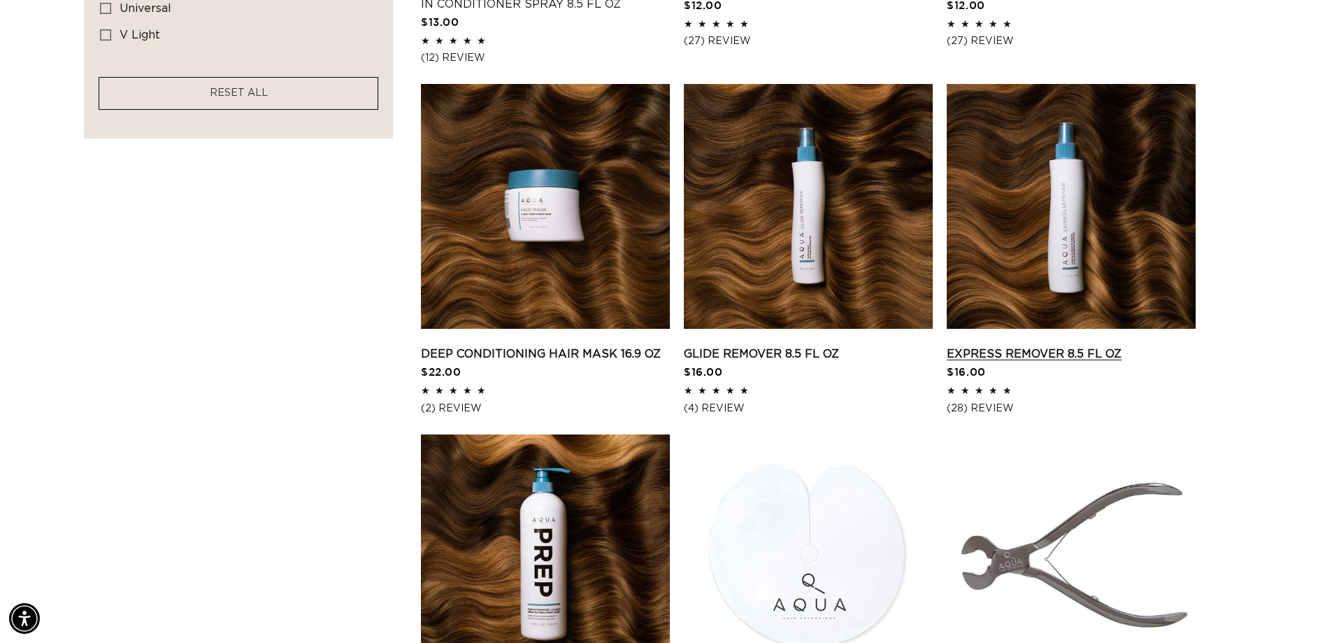
click at [1056, 345] on link "Express Remover 8.5 fl oz" at bounding box center [1071, 353] width 249 height 17
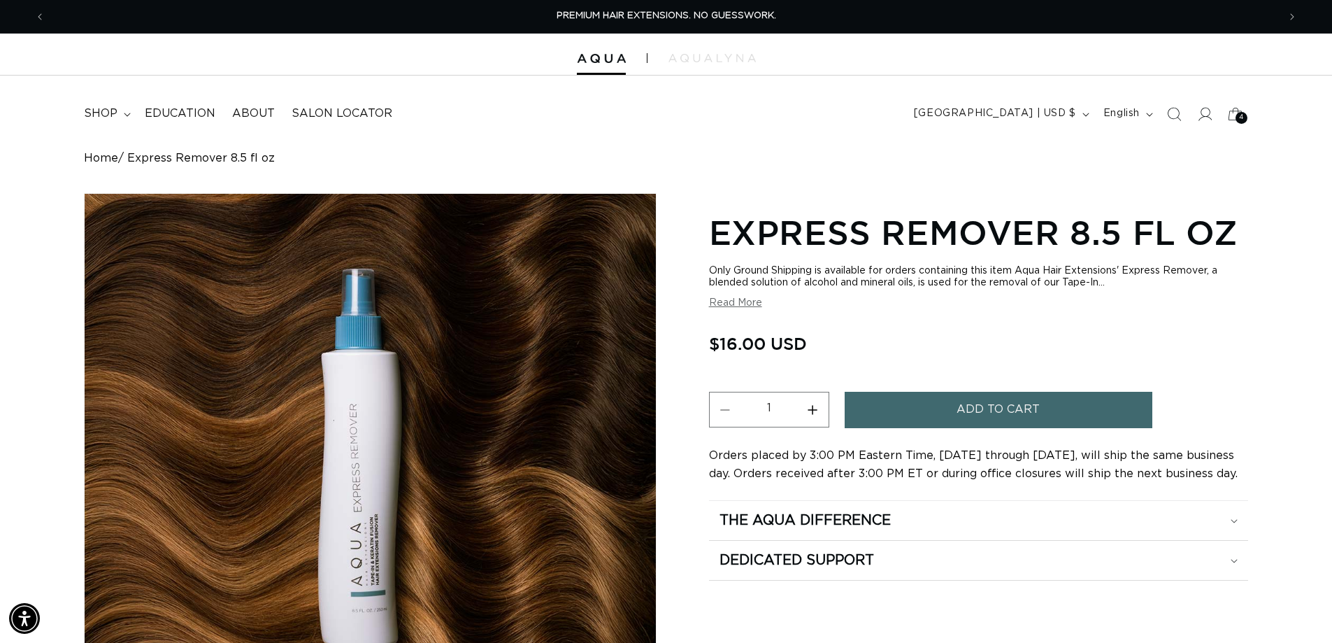
click at [1003, 427] on span "Add to cart" at bounding box center [998, 410] width 83 height 36
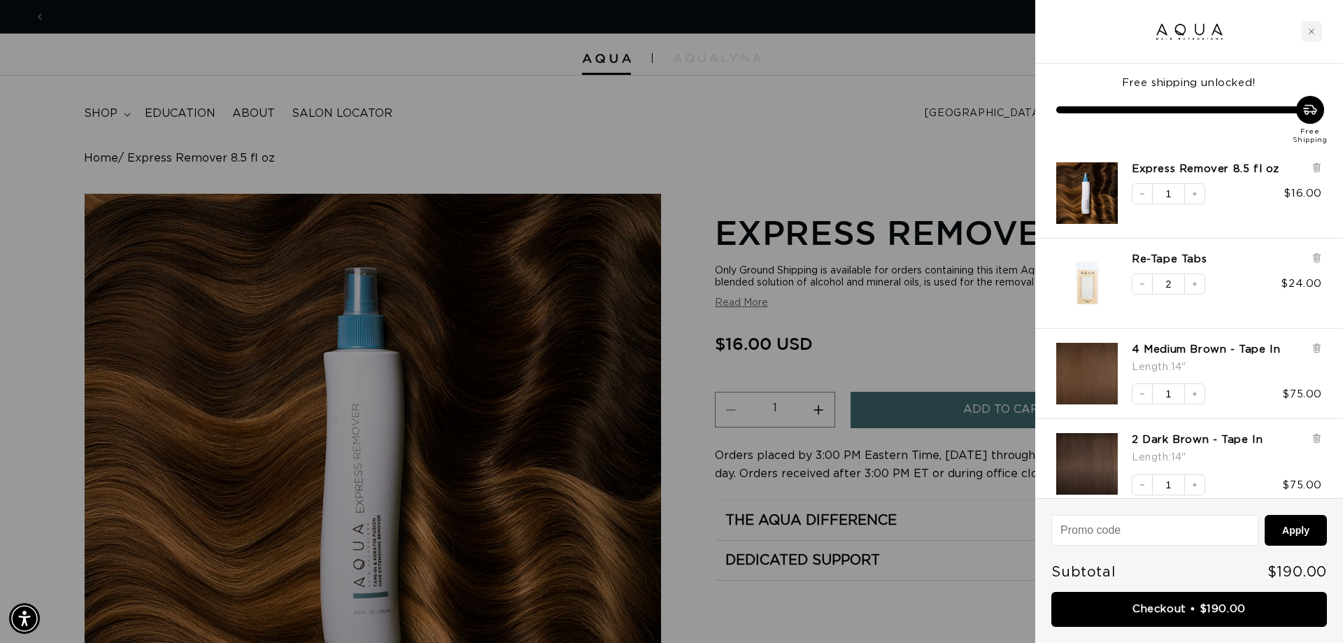
scroll to position [0, 2481]
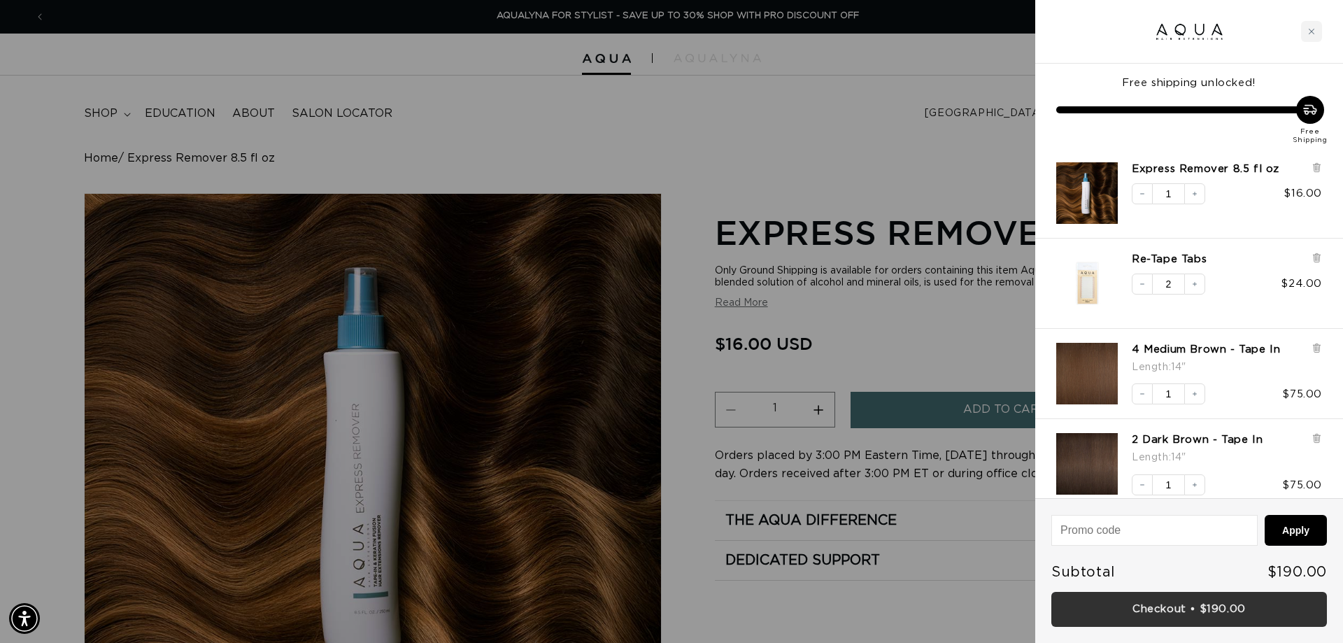
click at [1189, 608] on link "Checkout • $190.00" at bounding box center [1189, 610] width 276 height 36
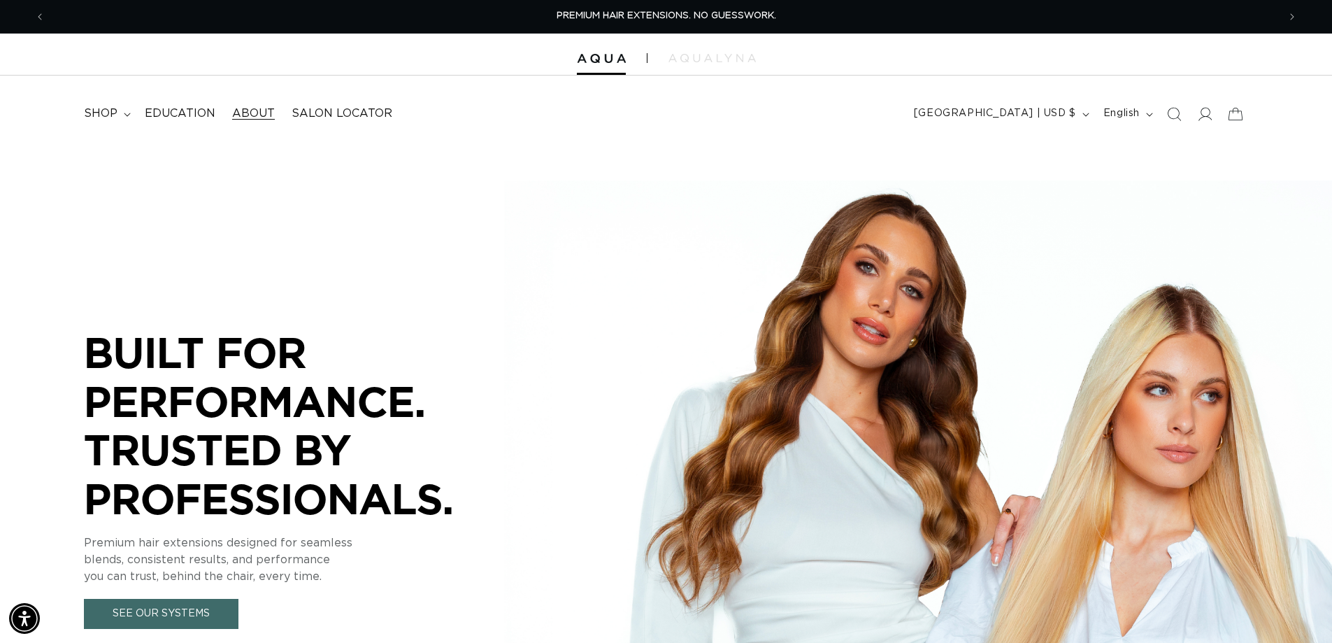
click at [266, 113] on span "About" at bounding box center [253, 113] width 43 height 15
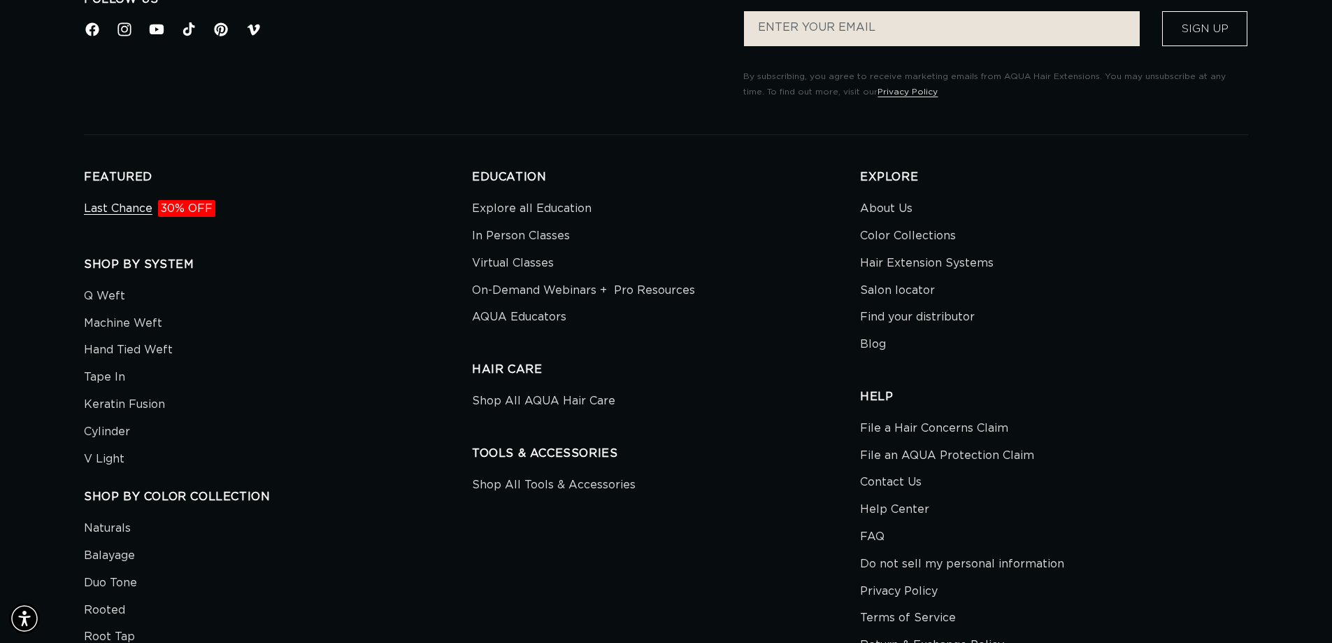
scroll to position [0, 1230]
click at [188, 213] on span "30% OFF" at bounding box center [186, 208] width 57 height 17
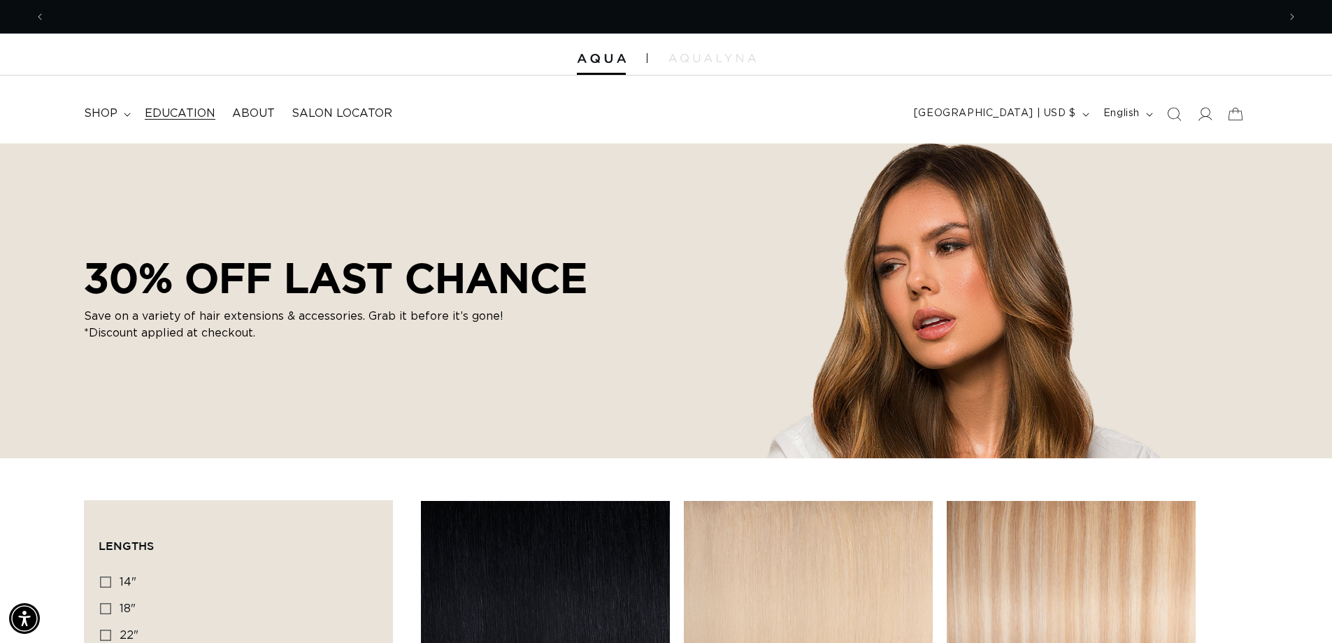
scroll to position [0, 2460]
click at [264, 120] on span "About" at bounding box center [253, 113] width 43 height 15
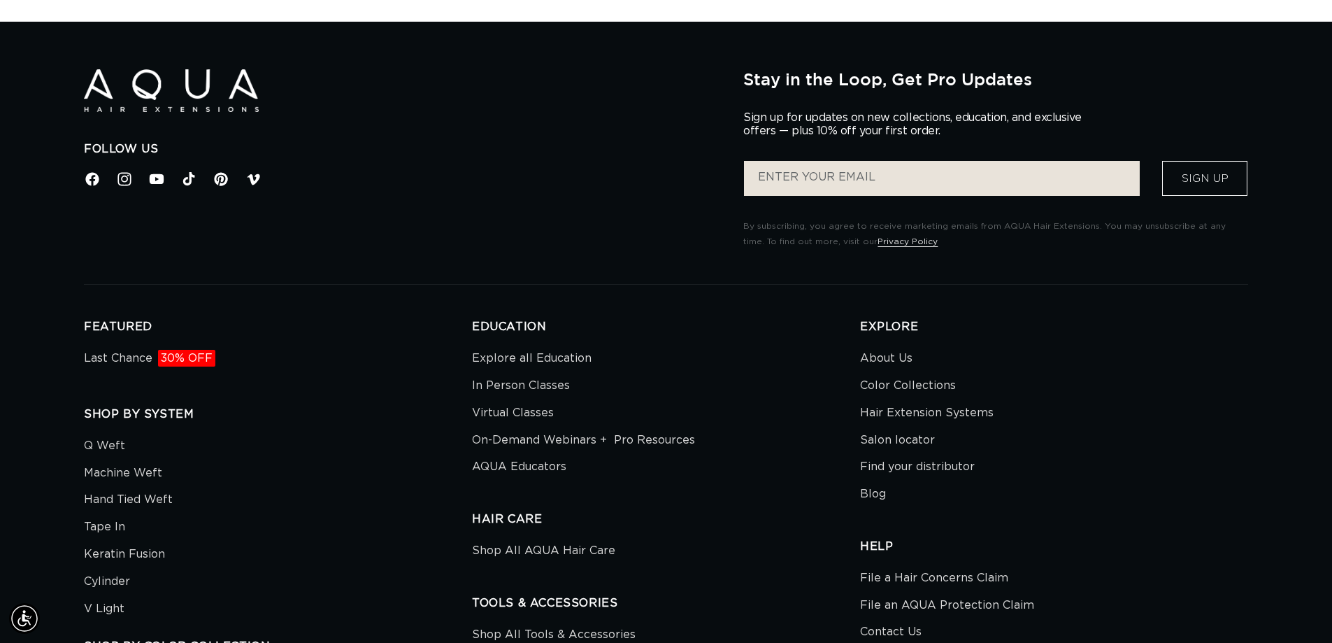
scroll to position [3007, 0]
